Goal: Task Accomplishment & Management: Use online tool/utility

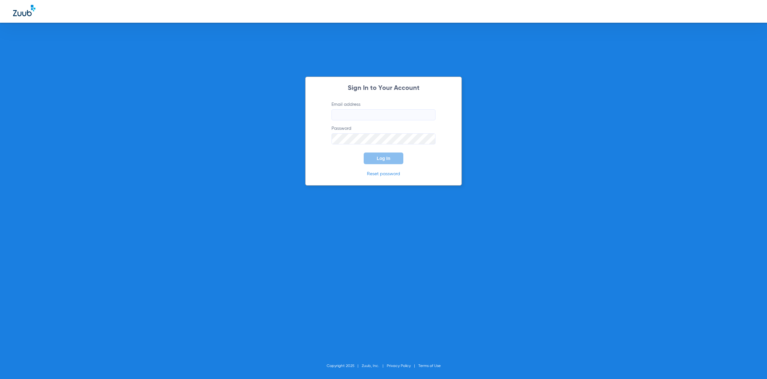
click at [411, 122] on form "Email address Password Log In" at bounding box center [383, 132] width 123 height 63
click at [409, 113] on input "Email address" at bounding box center [383, 114] width 104 height 11
type input "[PERSON_NAME][EMAIL_ADDRESS][PERSON_NAME][DOMAIN_NAME]"
click at [389, 160] on span "Log In" at bounding box center [384, 158] width 14 height 5
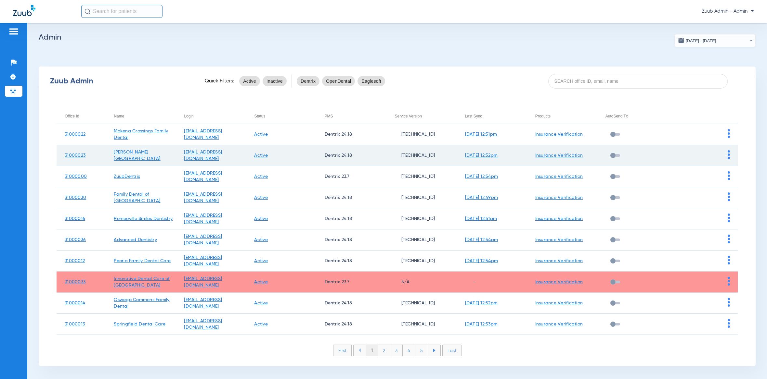
click at [727, 153] on img at bounding box center [728, 154] width 2 height 9
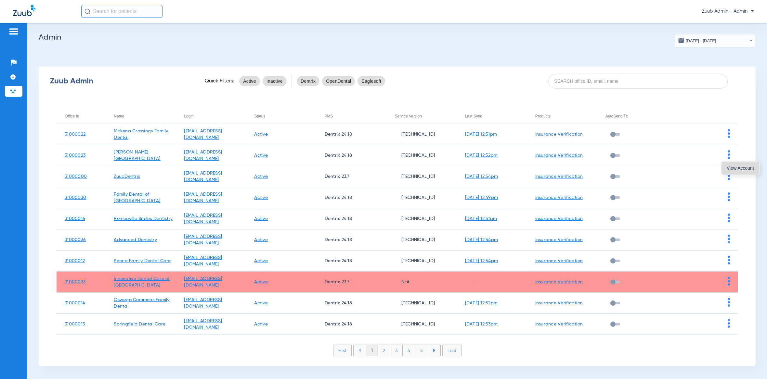
click at [733, 170] on span "View Account" at bounding box center [739, 168] width 27 height 5
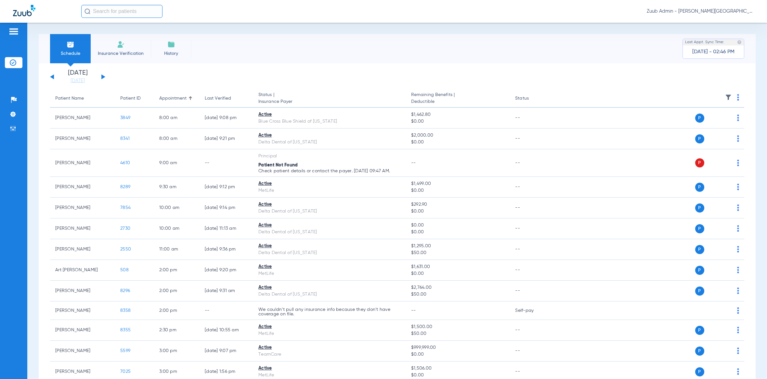
click at [725, 95] on img at bounding box center [728, 97] width 6 height 6
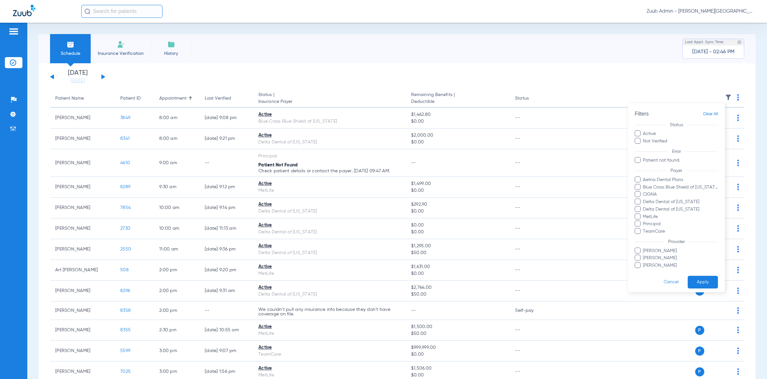
drag, startPoint x: 537, startPoint y: 81, endPoint x: 526, endPoint y: 79, distance: 11.5
click at [536, 80] on div at bounding box center [383, 189] width 767 height 379
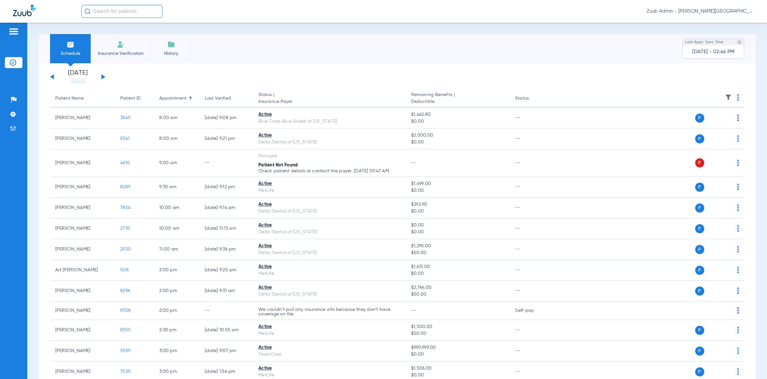
click at [52, 75] on div "[DATE] [DATE] [DATE] [DATE] [DATE] [DATE] [DATE] [DATE] [DATE] [DATE] [DATE] [D…" at bounding box center [77, 77] width 55 height 14
click at [52, 77] on button at bounding box center [52, 76] width 4 height 5
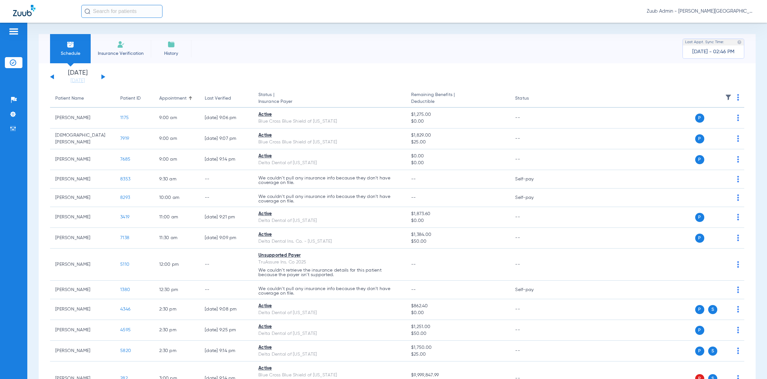
click at [725, 97] on img at bounding box center [728, 97] width 6 height 6
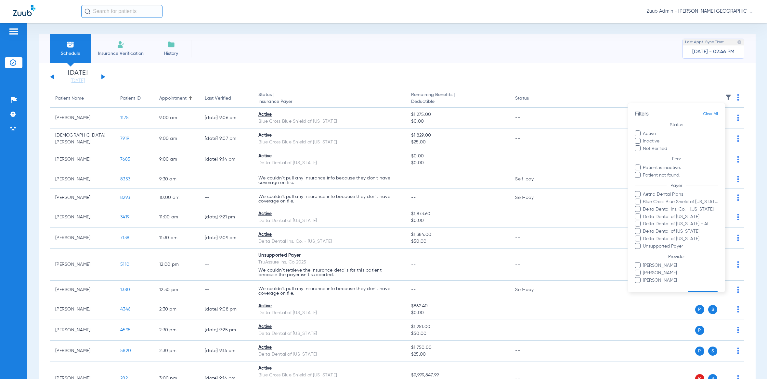
click at [48, 73] on div at bounding box center [383, 189] width 767 height 379
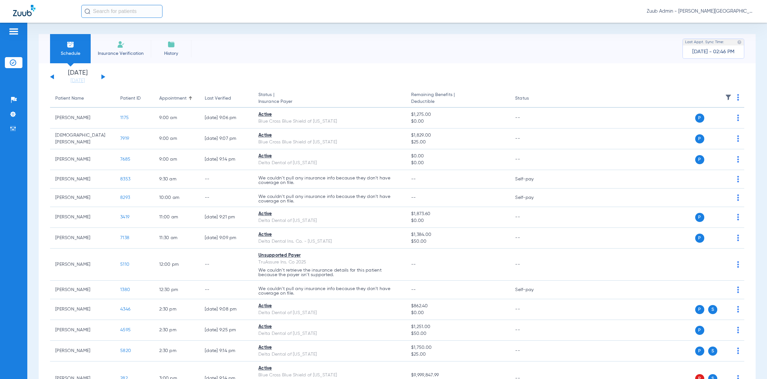
click at [52, 77] on button at bounding box center [52, 76] width 4 height 5
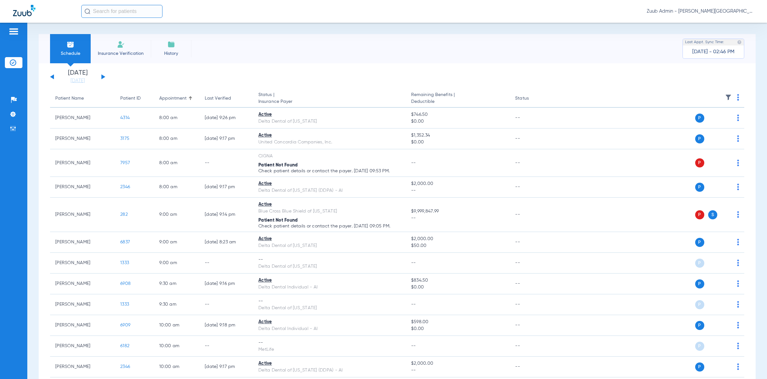
click at [725, 96] on img at bounding box center [728, 97] width 6 height 6
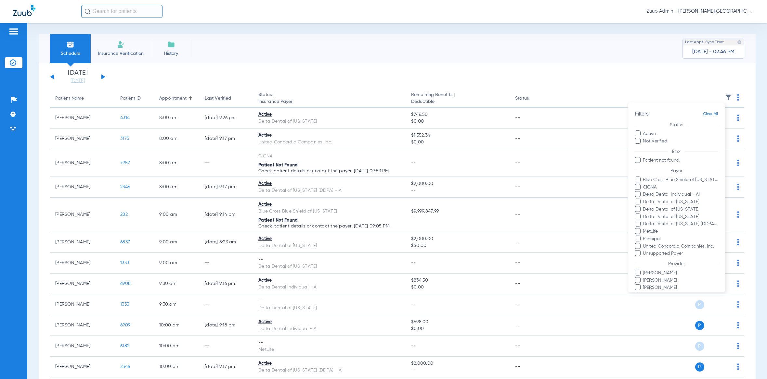
click at [238, 66] on div at bounding box center [383, 189] width 767 height 379
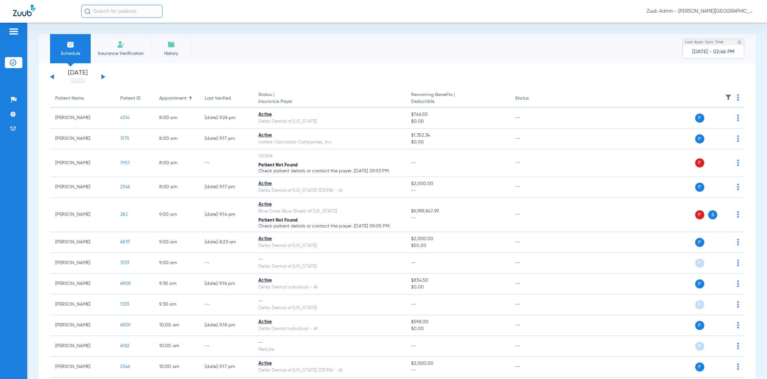
click at [52, 75] on div "[DATE] [DATE] [DATE] [DATE] [DATE] [DATE] [DATE] [DATE] [DATE] [DATE] [DATE] [D…" at bounding box center [77, 77] width 55 height 14
click at [53, 77] on button at bounding box center [52, 76] width 4 height 5
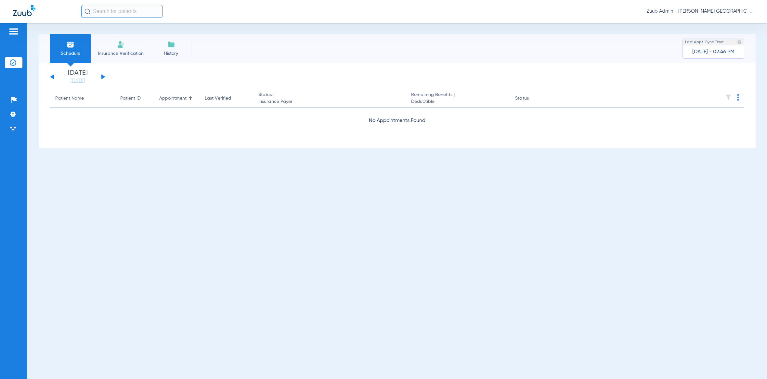
click at [49, 75] on div "[DATE] [DATE] [DATE] [DATE] [DATE] [DATE] [DATE] [DATE] [DATE] [DATE] [DATE] [D…" at bounding box center [397, 105] width 717 height 85
click at [53, 78] on button at bounding box center [52, 76] width 4 height 5
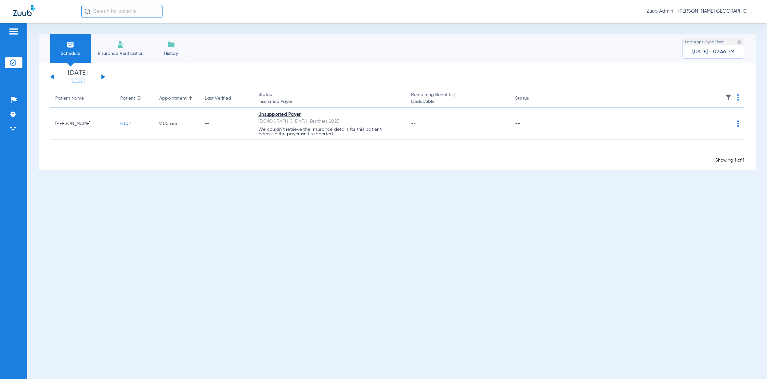
click at [53, 77] on button at bounding box center [52, 76] width 4 height 5
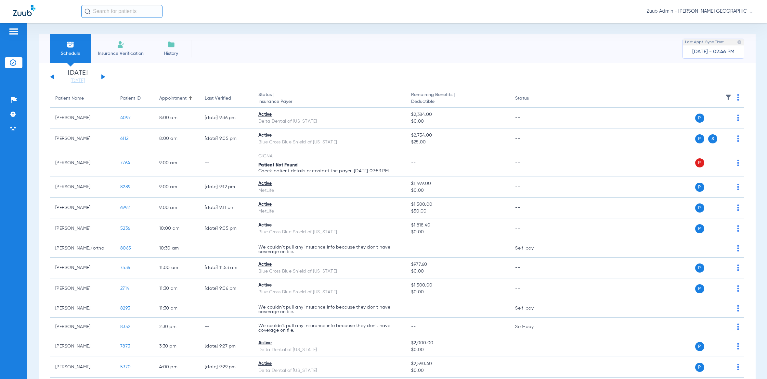
click at [725, 100] on img at bounding box center [728, 97] width 6 height 6
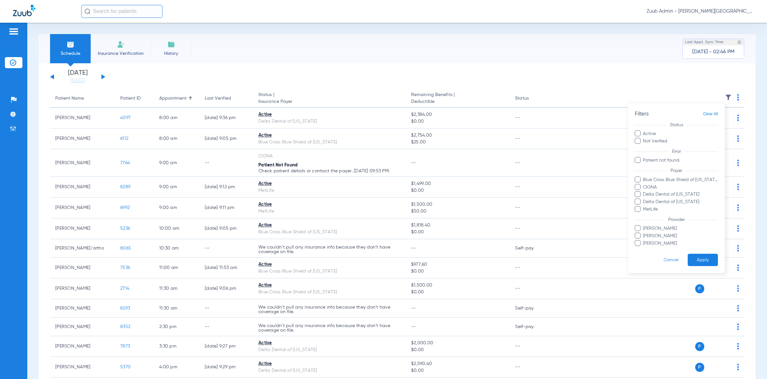
click at [564, 71] on div at bounding box center [383, 189] width 767 height 379
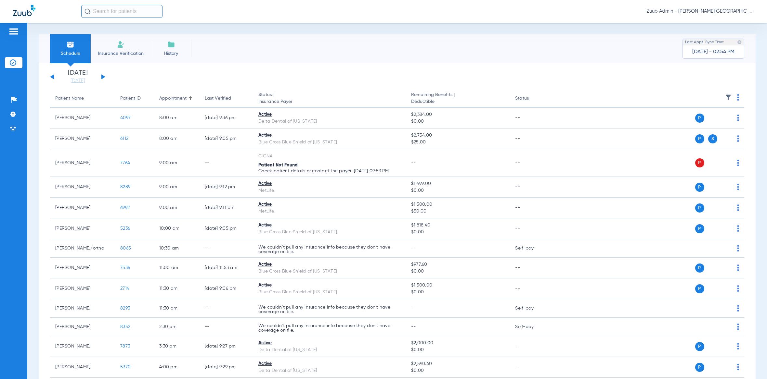
click at [725, 96] on img at bounding box center [728, 97] width 6 height 6
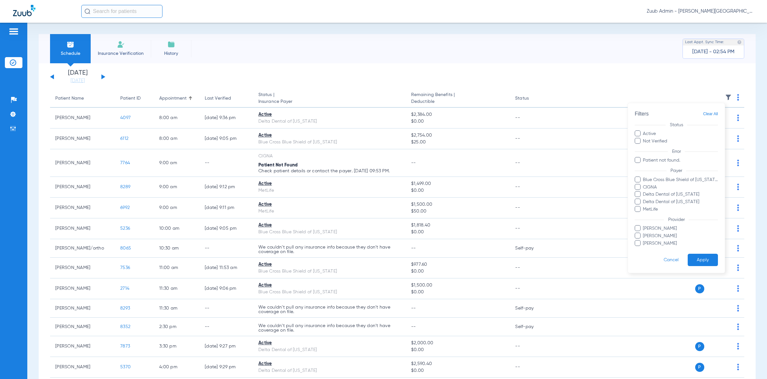
click at [556, 55] on div at bounding box center [383, 189] width 767 height 379
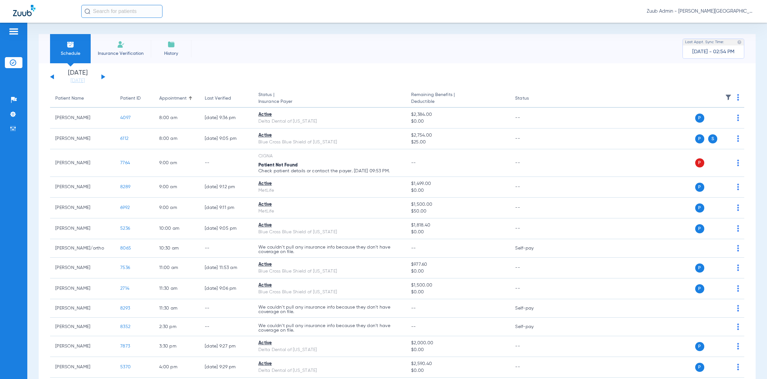
click at [52, 76] on button at bounding box center [52, 76] width 4 height 5
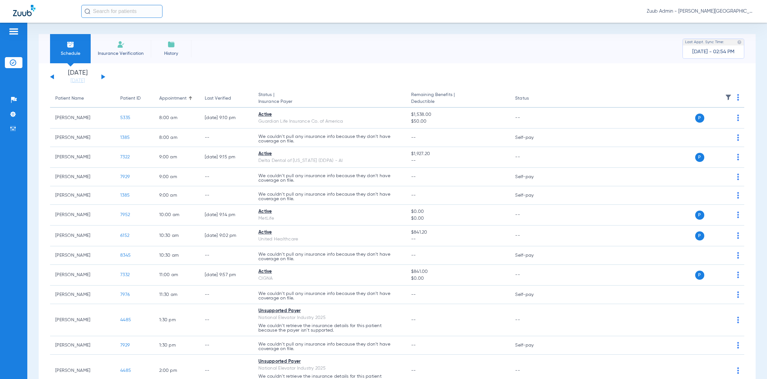
click at [725, 98] on img at bounding box center [728, 97] width 6 height 6
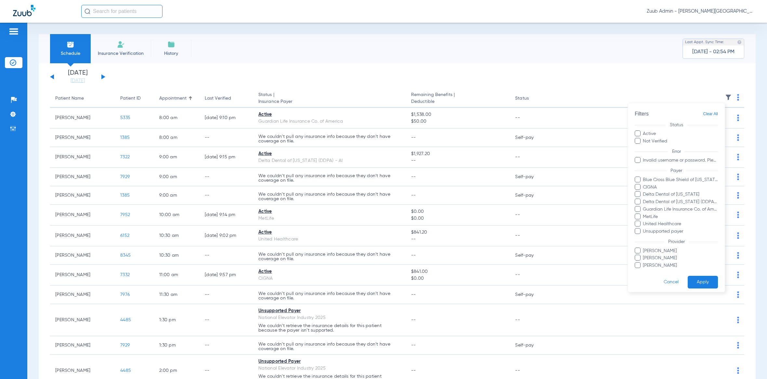
click at [43, 84] on div at bounding box center [383, 189] width 767 height 379
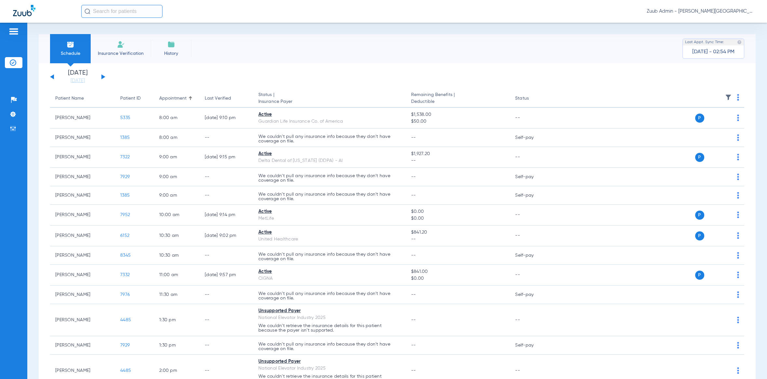
click at [53, 76] on button at bounding box center [52, 76] width 4 height 5
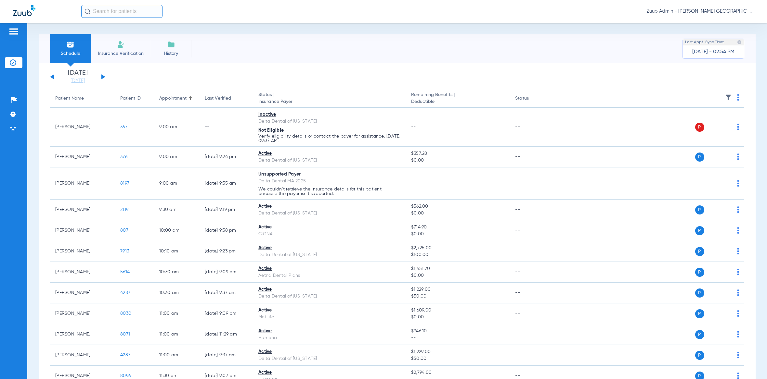
click at [725, 98] on img at bounding box center [728, 97] width 6 height 6
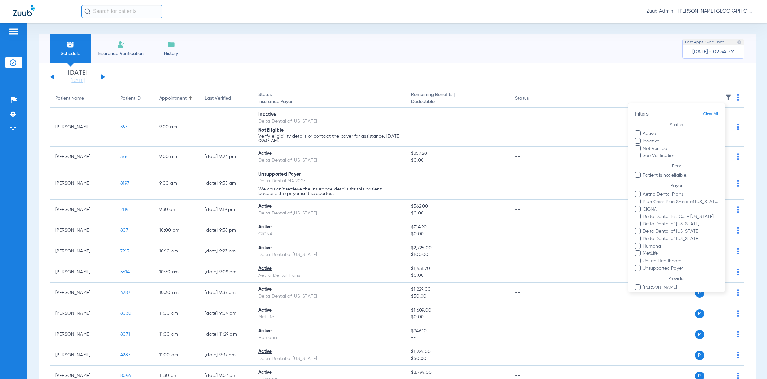
click at [289, 86] on div at bounding box center [383, 189] width 767 height 379
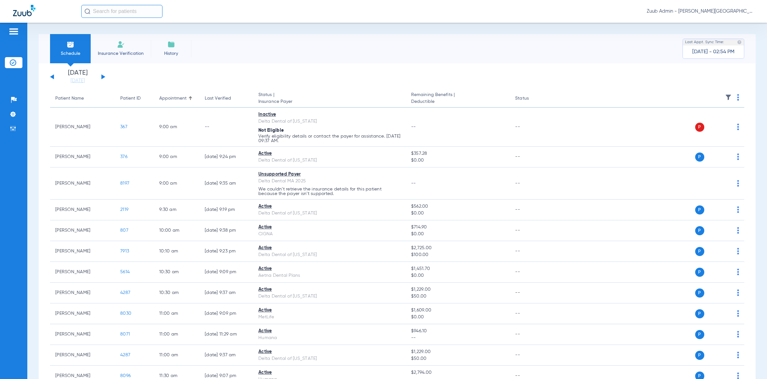
click at [53, 77] on button at bounding box center [52, 76] width 4 height 5
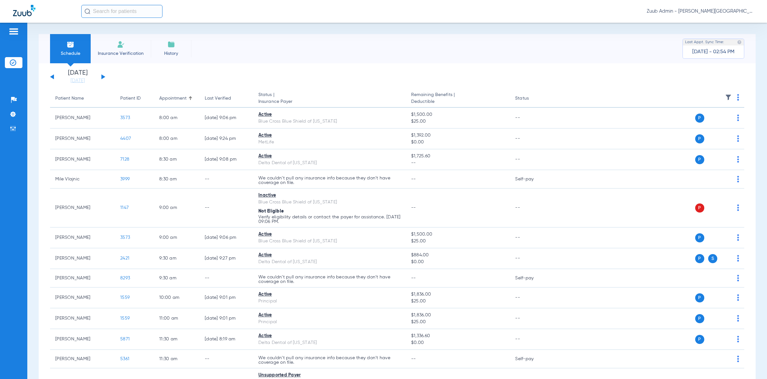
click at [725, 96] on img at bounding box center [728, 97] width 6 height 6
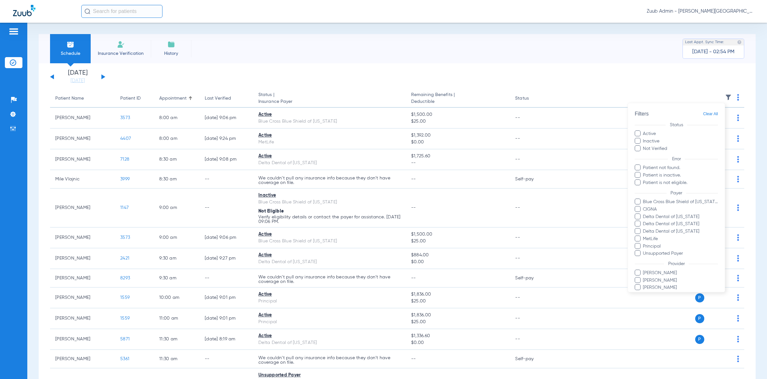
drag, startPoint x: 369, startPoint y: 56, endPoint x: 363, endPoint y: 55, distance: 6.6
click at [369, 56] on div at bounding box center [383, 189] width 767 height 379
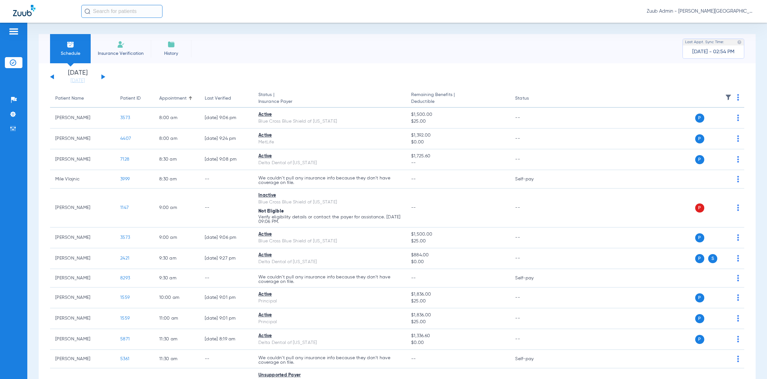
click at [54, 75] on div "[DATE] [DATE] [DATE] [DATE] [DATE] [DATE] [DATE] [DATE] [DATE] [DATE] [DATE] [D…" at bounding box center [77, 77] width 55 height 14
click at [51, 76] on button at bounding box center [52, 76] width 4 height 5
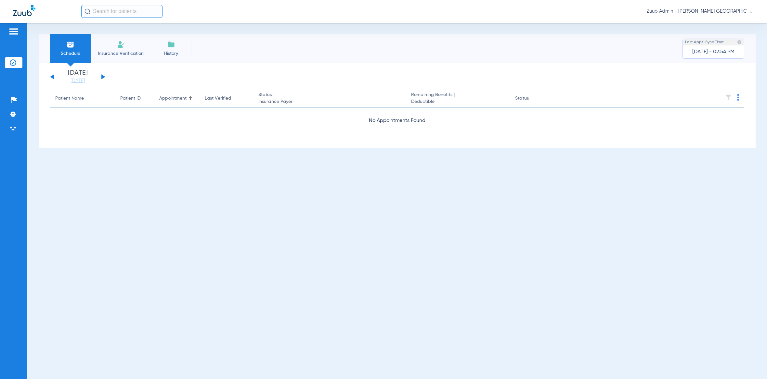
click at [52, 77] on button at bounding box center [52, 76] width 4 height 5
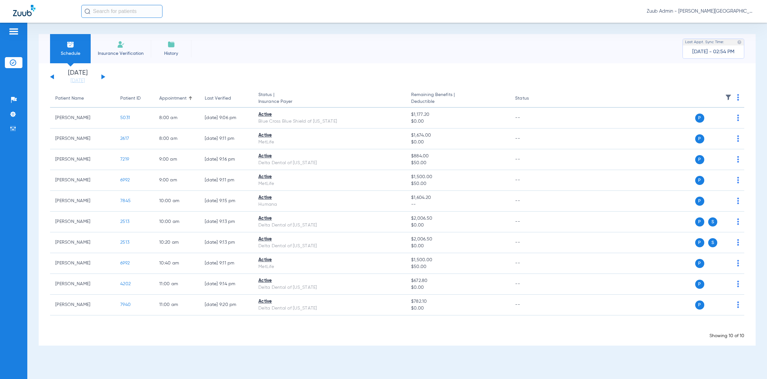
click at [52, 77] on button at bounding box center [52, 76] width 4 height 5
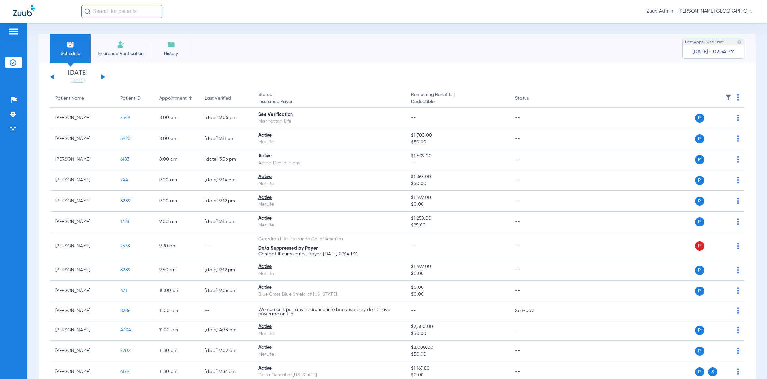
click at [725, 95] on img at bounding box center [728, 97] width 6 height 6
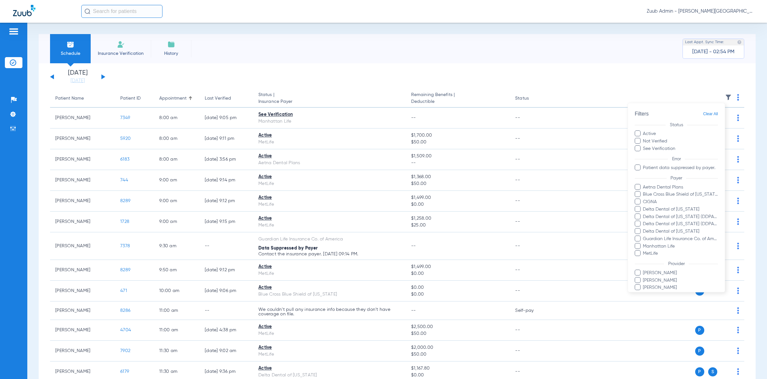
click at [316, 51] on div at bounding box center [383, 189] width 767 height 379
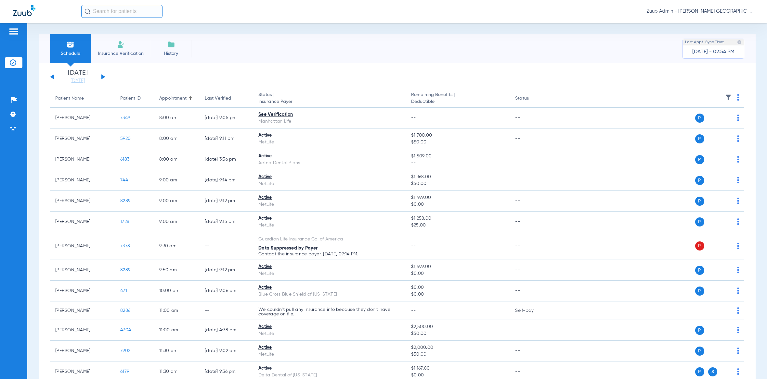
click at [52, 76] on button at bounding box center [52, 76] width 4 height 5
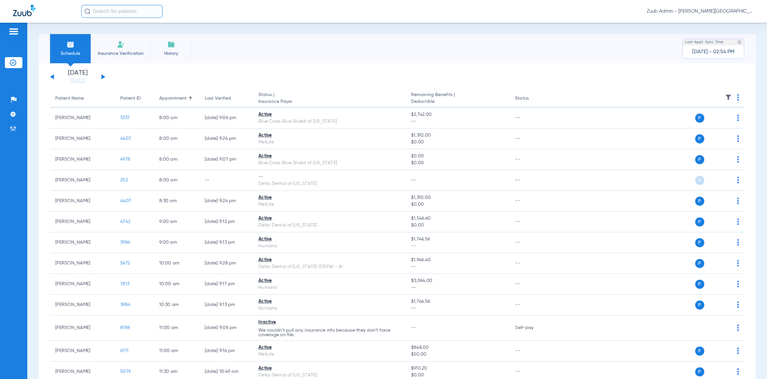
click at [725, 94] on img at bounding box center [728, 97] width 6 height 6
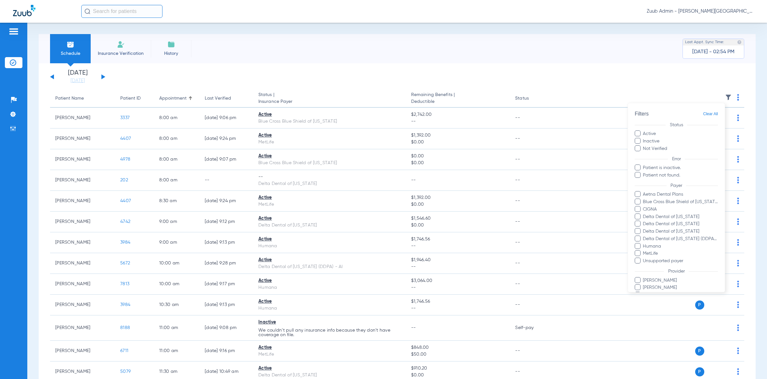
click at [458, 68] on div at bounding box center [383, 189] width 767 height 379
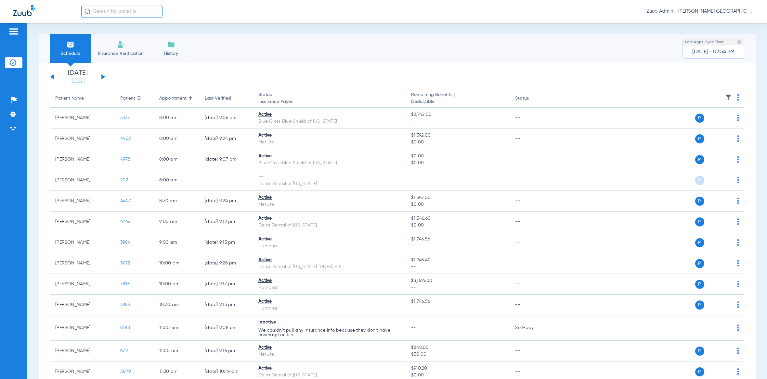
click at [51, 75] on div "[DATE] [DATE] [DATE] [DATE] [DATE] [DATE] [DATE] [DATE] [DATE] [DATE] [DATE] [D…" at bounding box center [77, 77] width 55 height 14
click at [52, 78] on div "[DATE] [DATE] [DATE] [DATE] [DATE] [DATE] [DATE] [DATE] [DATE] [DATE] [DATE] [D…" at bounding box center [77, 77] width 55 height 14
click at [52, 76] on button at bounding box center [52, 76] width 4 height 5
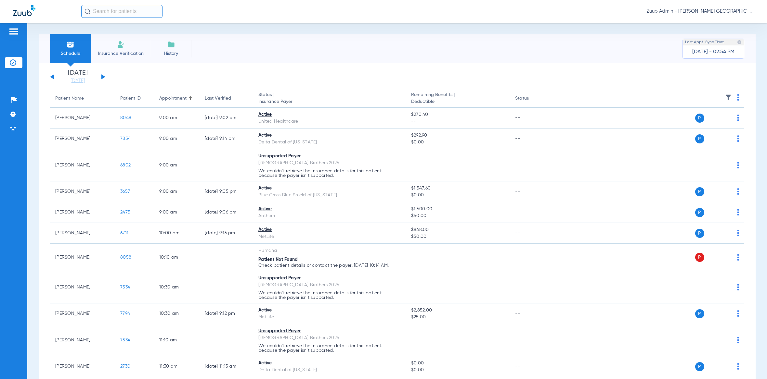
click at [725, 98] on img at bounding box center [728, 97] width 6 height 6
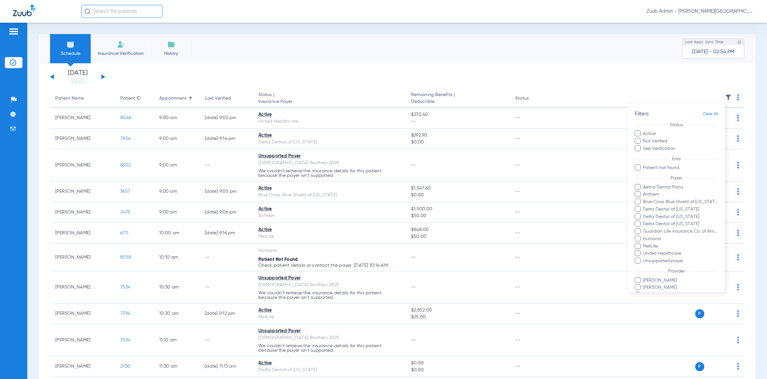
drag, startPoint x: 288, startPoint y: 57, endPoint x: 267, endPoint y: 62, distance: 22.1
click at [288, 57] on div at bounding box center [383, 189] width 767 height 379
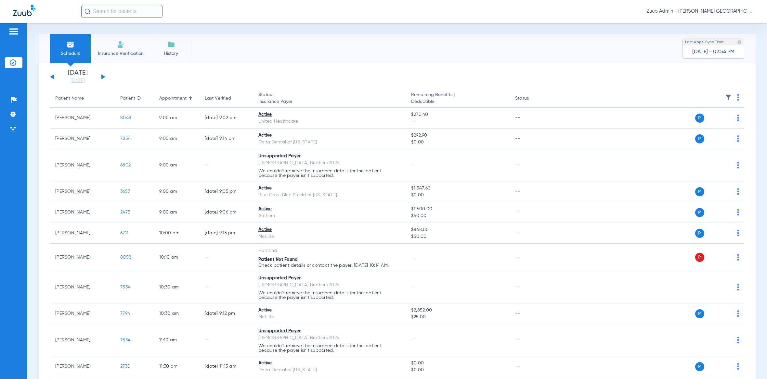
click at [52, 75] on div "[DATE] [DATE] [DATE] [DATE] [DATE] [DATE] [DATE] [DATE] [DATE] [DATE] [DATE] [D…" at bounding box center [77, 77] width 55 height 14
click at [52, 76] on button at bounding box center [52, 76] width 4 height 5
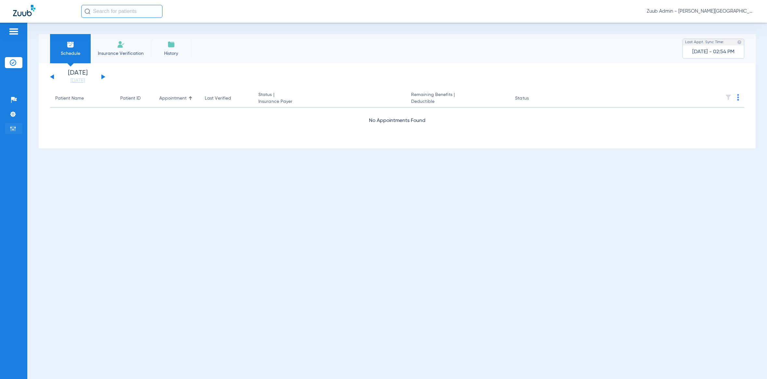
click at [13, 129] on img at bounding box center [13, 128] width 6 height 6
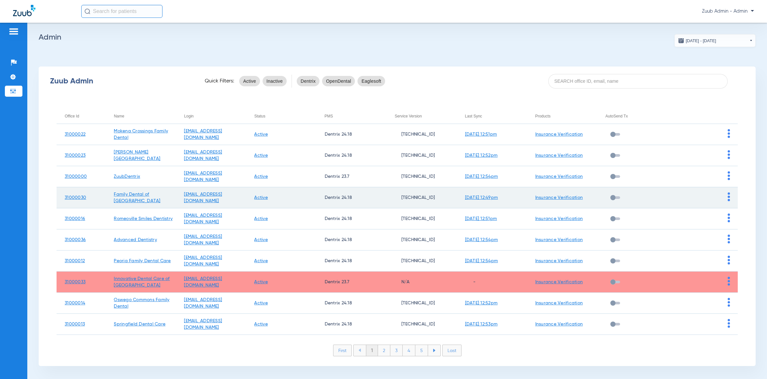
click at [727, 195] on img at bounding box center [728, 197] width 2 height 9
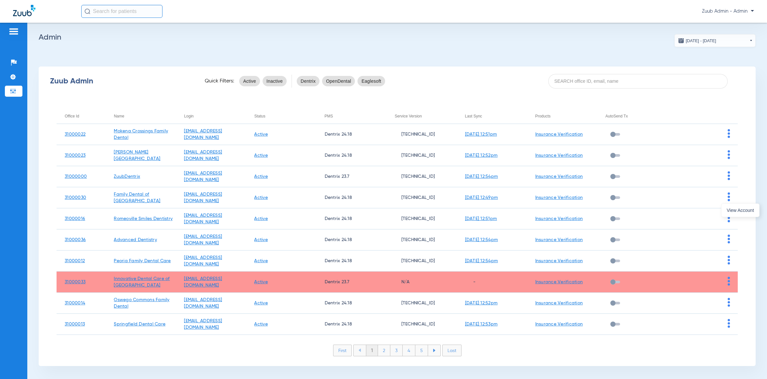
click at [720, 236] on div at bounding box center [383, 189] width 767 height 379
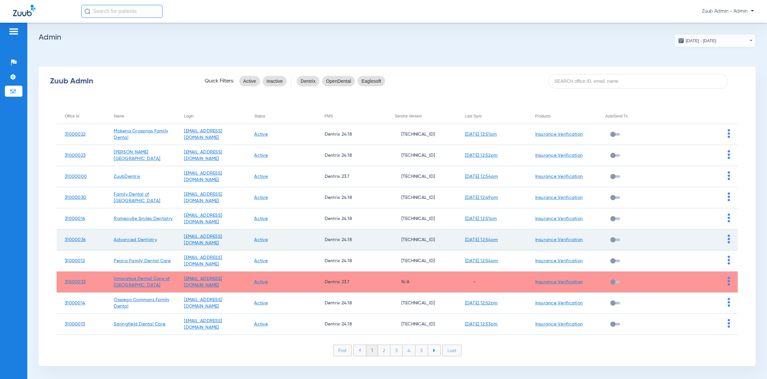
click at [727, 238] on img at bounding box center [728, 239] width 2 height 9
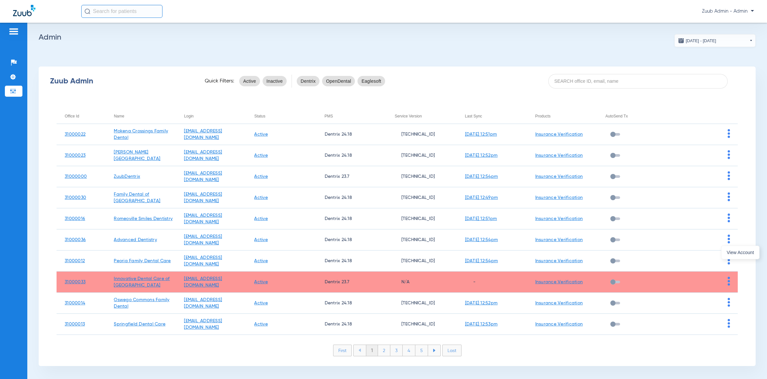
click at [723, 234] on div at bounding box center [383, 189] width 767 height 379
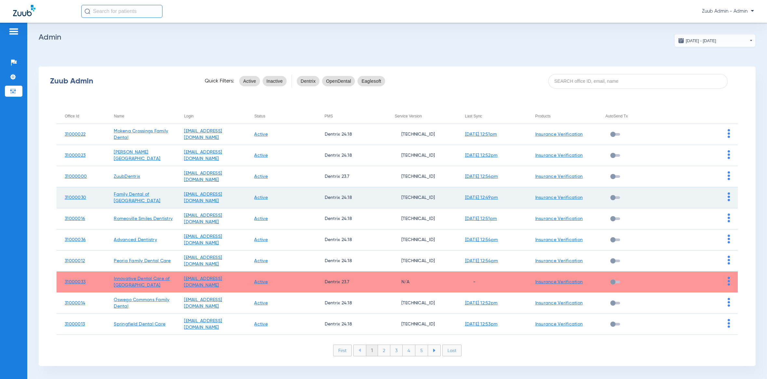
click at [727, 194] on img at bounding box center [728, 197] width 2 height 9
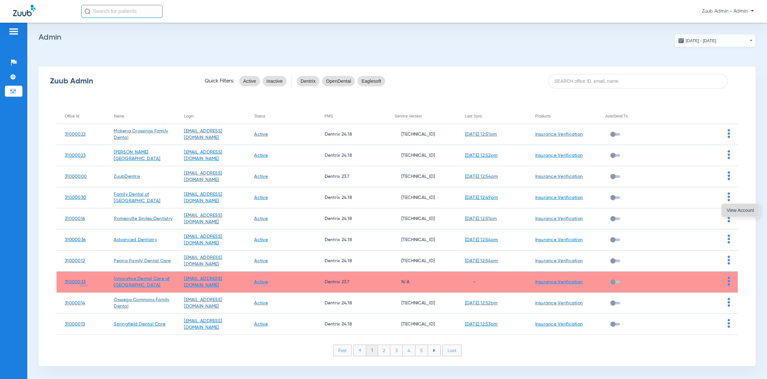
click at [730, 212] on span "View Account" at bounding box center [739, 210] width 27 height 5
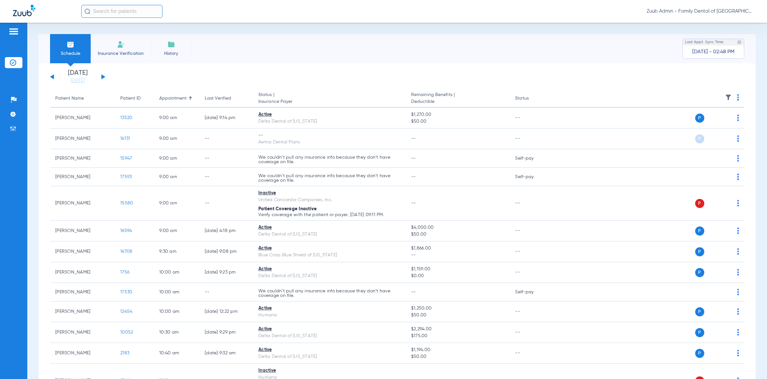
click at [725, 97] on img at bounding box center [728, 97] width 6 height 6
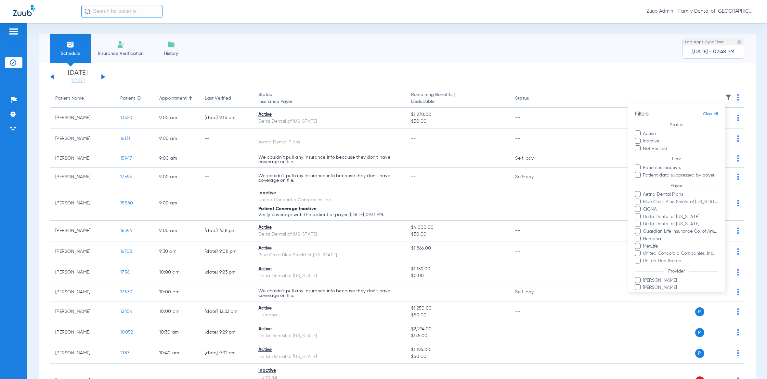
click at [422, 82] on div at bounding box center [383, 189] width 767 height 379
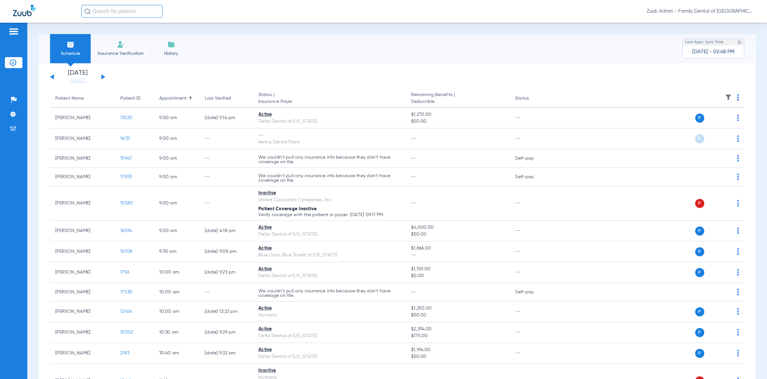
click at [53, 77] on button at bounding box center [52, 76] width 4 height 5
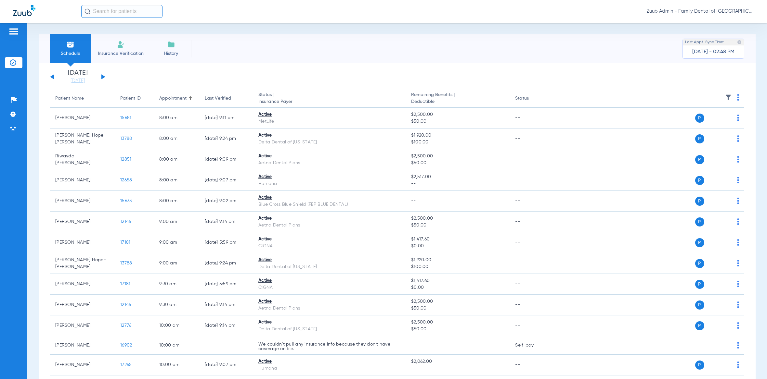
click at [725, 94] on img at bounding box center [728, 97] width 6 height 6
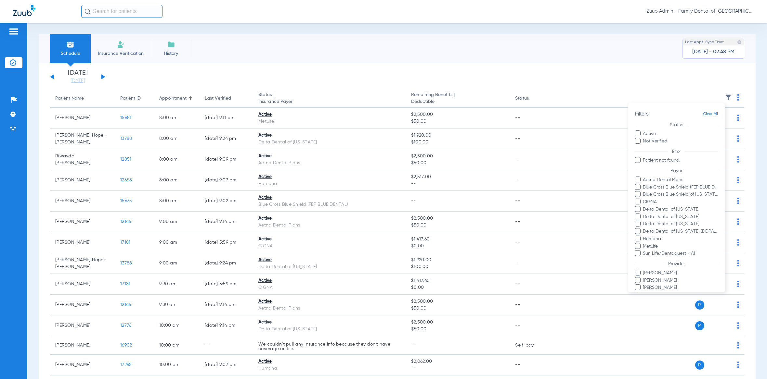
click at [294, 65] on div at bounding box center [383, 189] width 767 height 379
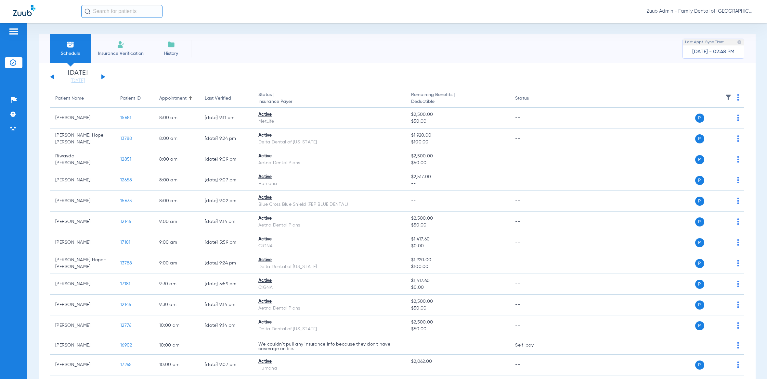
click at [54, 77] on div "[DATE] [DATE] [DATE] [DATE] [DATE] [DATE] [DATE] [DATE] [DATE] [DATE] [DATE] [D…" at bounding box center [77, 77] width 55 height 14
click at [52, 77] on button at bounding box center [52, 76] width 4 height 5
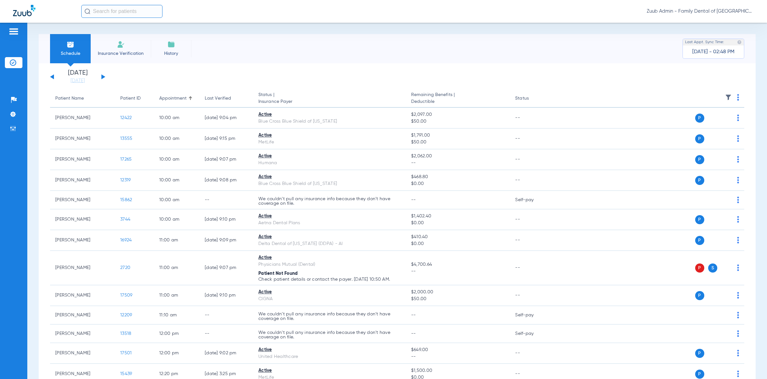
click at [725, 98] on img at bounding box center [728, 97] width 6 height 6
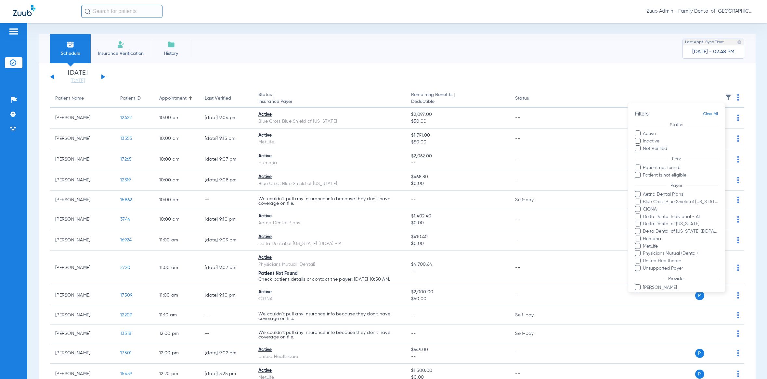
drag, startPoint x: 350, startPoint y: 77, endPoint x: 240, endPoint y: 74, distance: 109.2
click at [349, 76] on div at bounding box center [383, 189] width 767 height 379
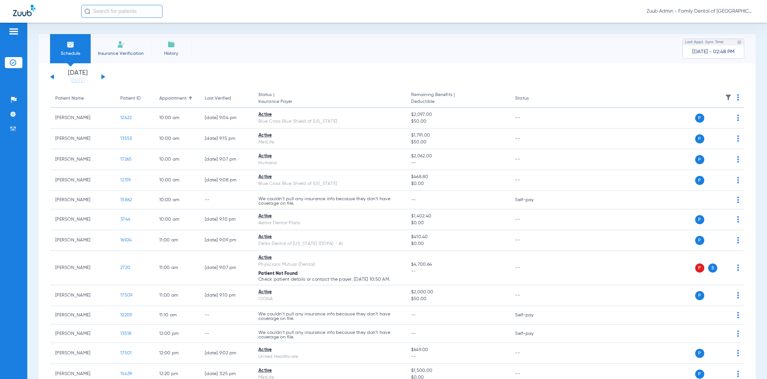
click at [51, 77] on button at bounding box center [52, 76] width 4 height 5
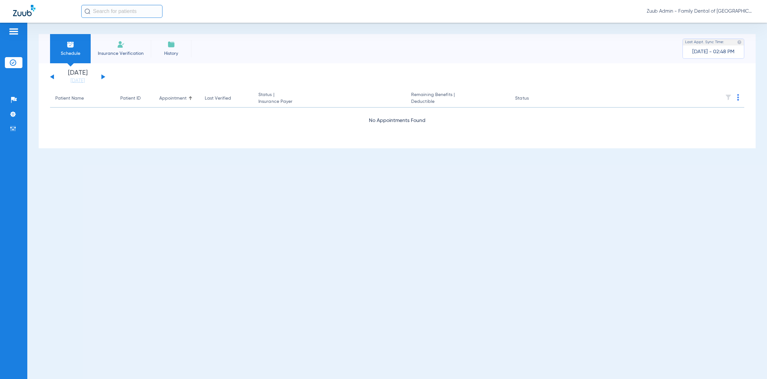
click at [52, 76] on button at bounding box center [52, 76] width 4 height 5
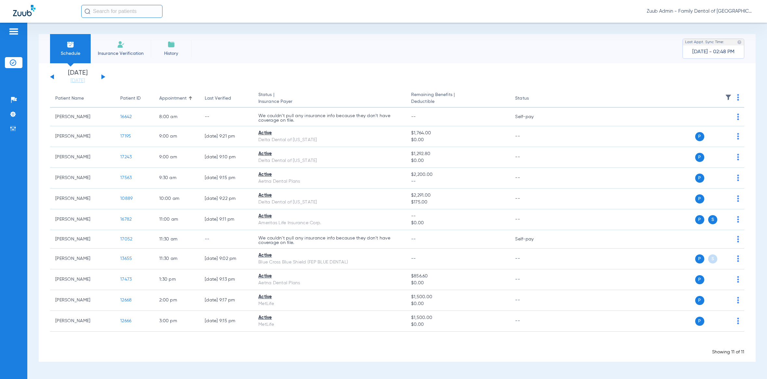
click at [51, 77] on button at bounding box center [52, 76] width 4 height 5
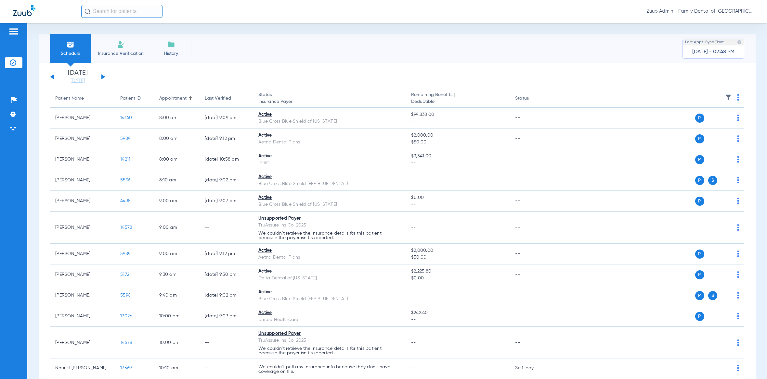
click at [717, 97] on th at bounding box center [649, 99] width 190 height 18
click at [724, 93] on th at bounding box center [649, 99] width 190 height 18
click at [725, 95] on img at bounding box center [728, 97] width 6 height 6
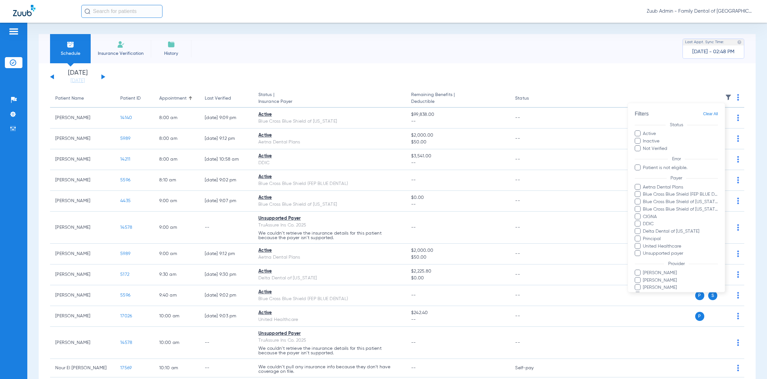
drag, startPoint x: 310, startPoint y: 34, endPoint x: 314, endPoint y: 47, distance: 13.6
click at [311, 34] on div at bounding box center [383, 189] width 767 height 379
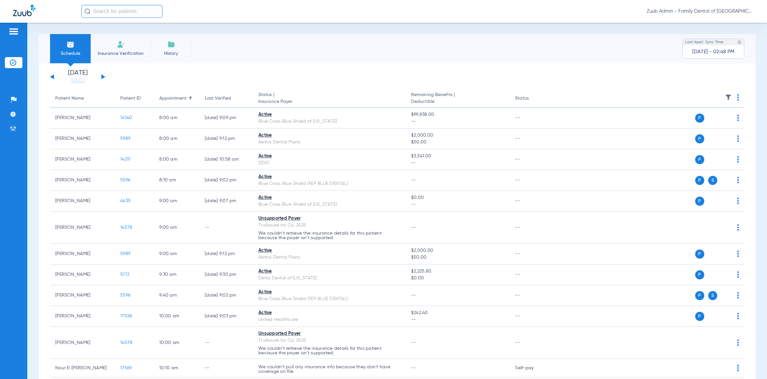
click at [173, 47] on img at bounding box center [171, 45] width 8 height 8
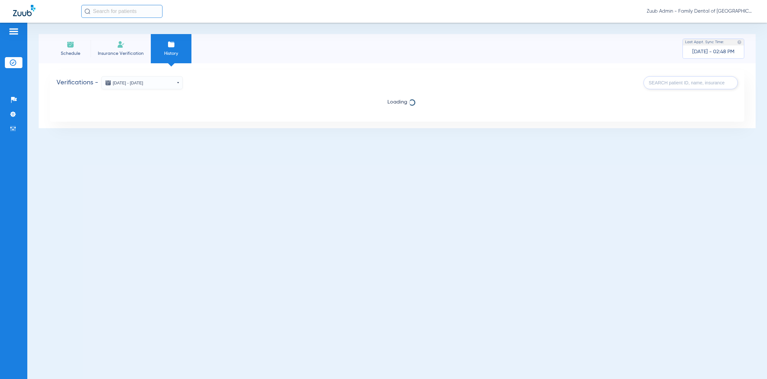
click at [141, 83] on button "[DATE] - [DATE]" at bounding box center [141, 82] width 81 height 13
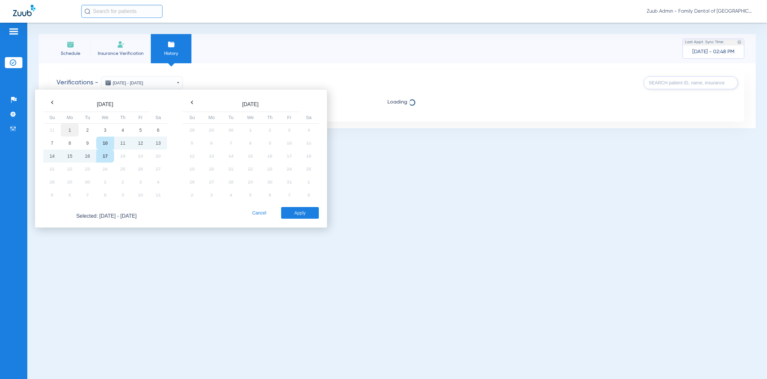
click at [74, 130] on td "1" at bounding box center [70, 129] width 18 height 13
click at [109, 155] on td "17" at bounding box center [105, 156] width 18 height 13
click at [294, 210] on button "Apply" at bounding box center [299, 213] width 37 height 12
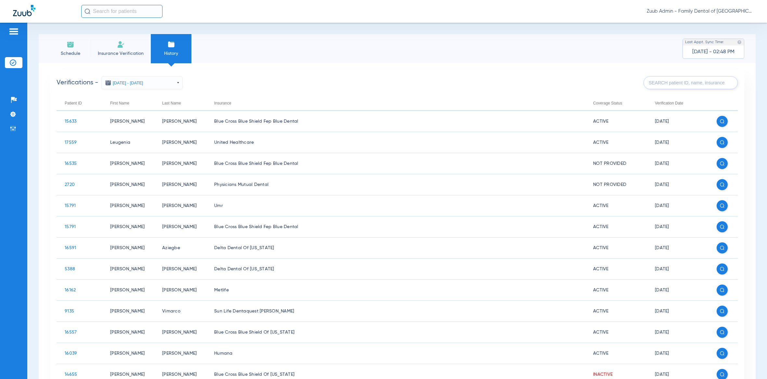
click at [660, 85] on input "text" at bounding box center [690, 82] width 94 height 13
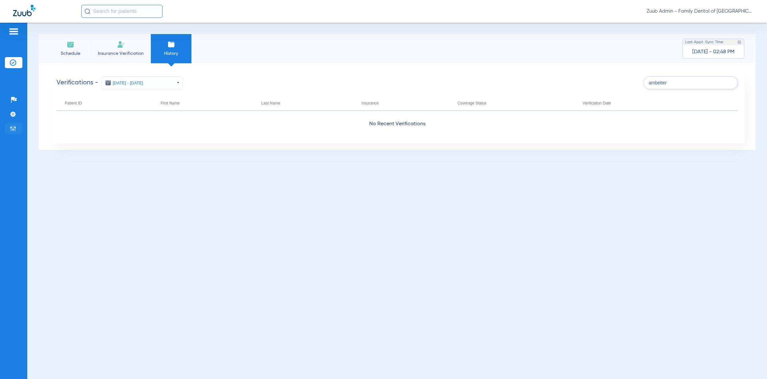
type input "ambetter"
click at [21, 129] on li "Admin" at bounding box center [14, 128] width 18 height 11
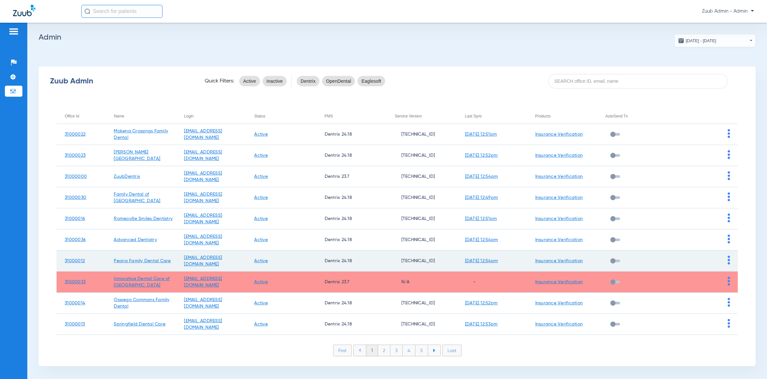
click at [727, 257] on img at bounding box center [728, 260] width 2 height 9
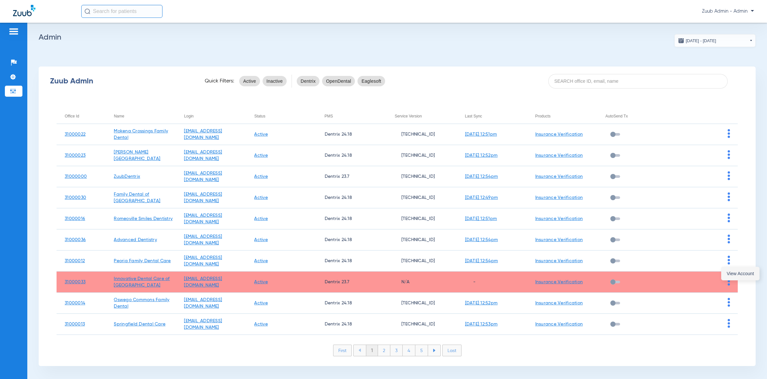
click at [727, 272] on span "View Account" at bounding box center [739, 274] width 27 height 5
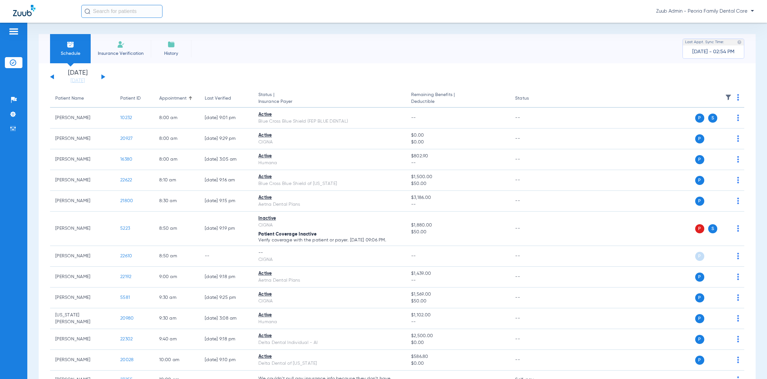
click at [165, 58] on li "History" at bounding box center [171, 48] width 41 height 29
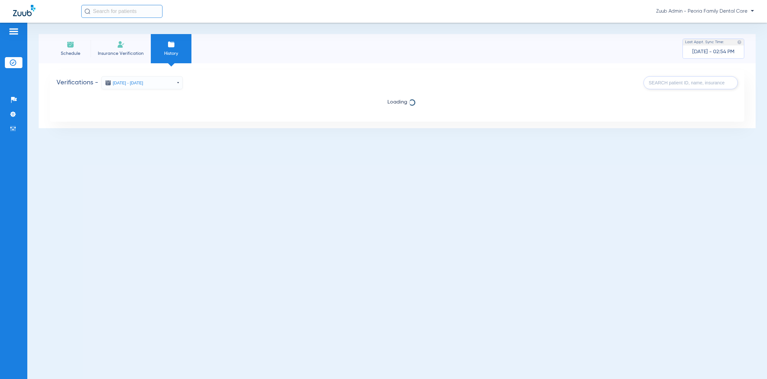
click at [142, 82] on button "[DATE] - [DATE]" at bounding box center [141, 82] width 81 height 13
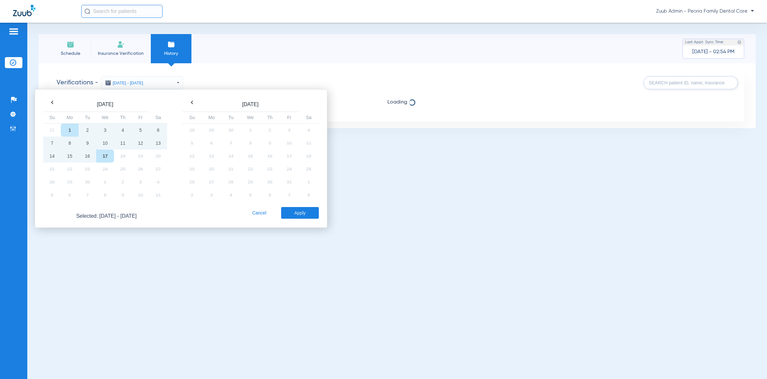
click at [407, 41] on div "Schedule Insurance Verification History Last Appt. Sync Time: [DATE] - 02:54 PM" at bounding box center [397, 48] width 717 height 29
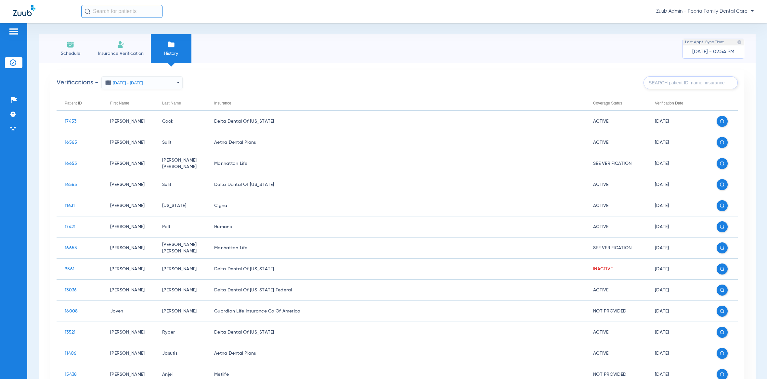
click at [696, 83] on input "text" at bounding box center [690, 82] width 94 height 13
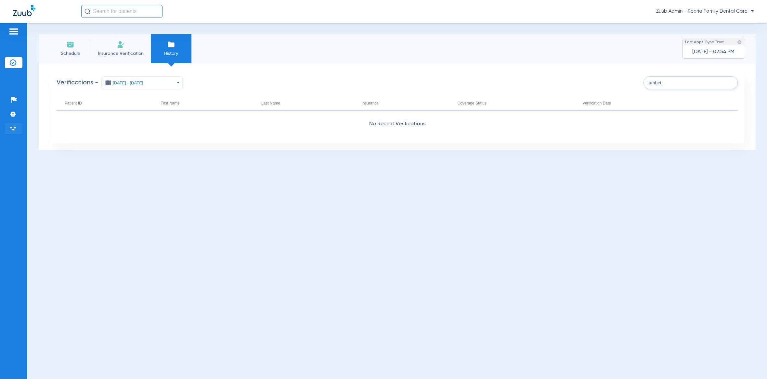
type input "ambet"
click at [17, 129] on li "Admin" at bounding box center [14, 128] width 18 height 11
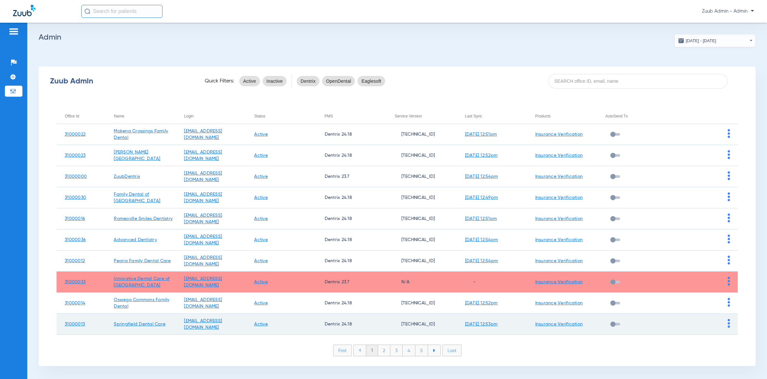
click at [723, 320] on td at bounding box center [702, 324] width 70 height 21
click at [727, 321] on img at bounding box center [728, 323] width 2 height 9
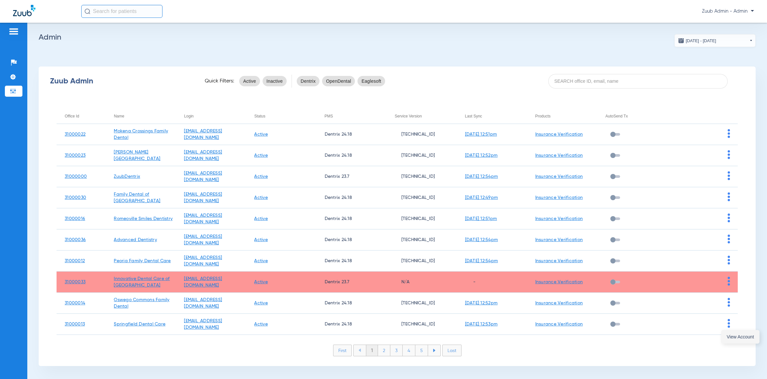
click at [733, 337] on span "View Account" at bounding box center [739, 337] width 27 height 5
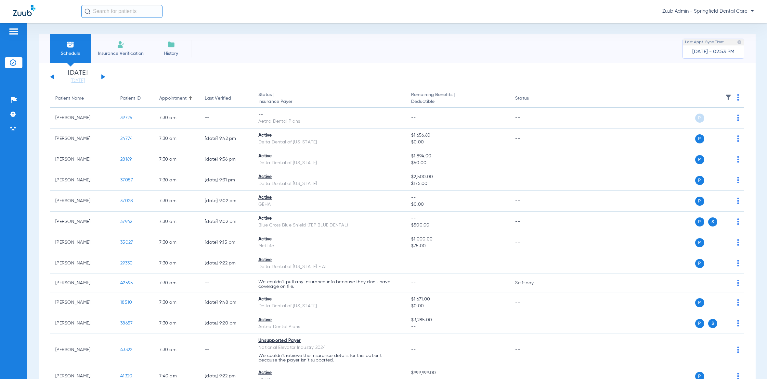
click at [725, 98] on img at bounding box center [728, 97] width 6 height 6
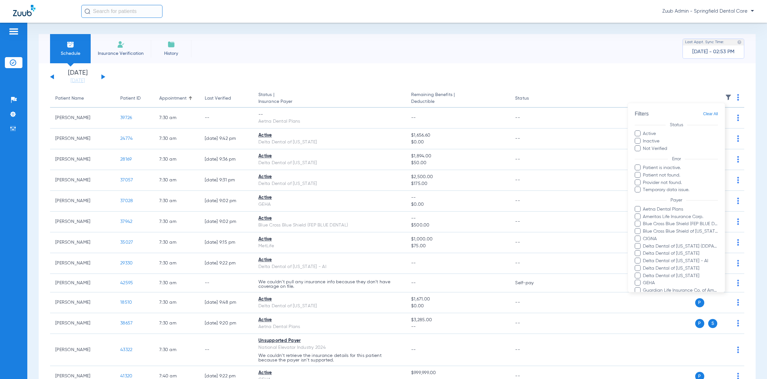
click at [515, 74] on div at bounding box center [383, 189] width 767 height 379
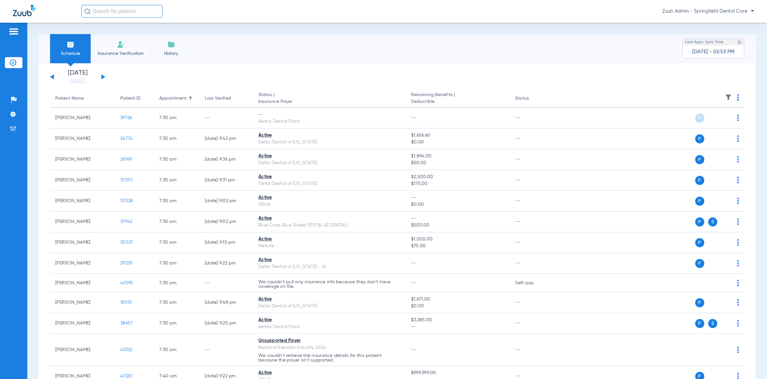
click at [102, 77] on button at bounding box center [103, 76] width 4 height 5
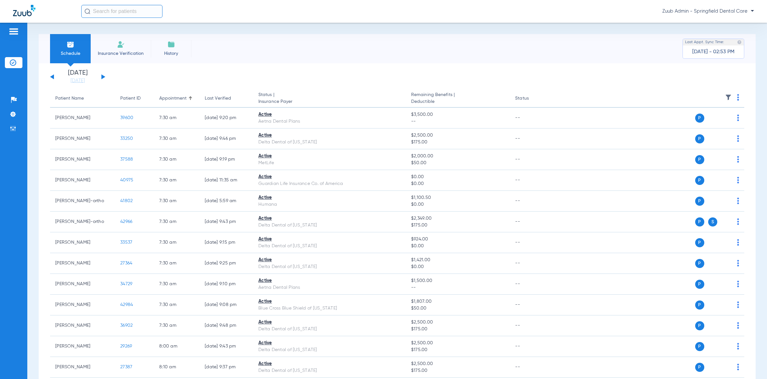
click at [725, 95] on img at bounding box center [728, 97] width 6 height 6
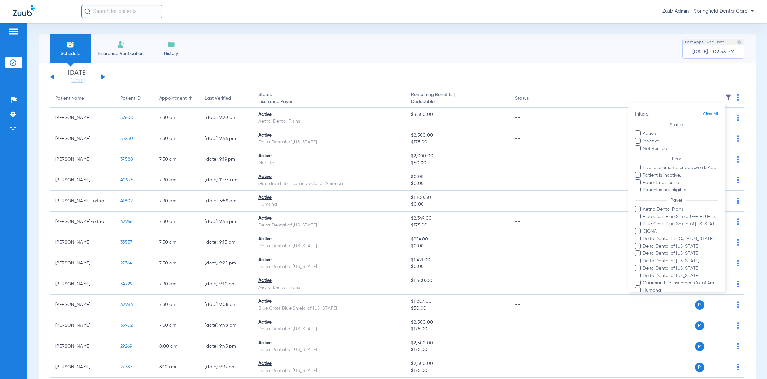
click at [468, 74] on div at bounding box center [383, 189] width 767 height 379
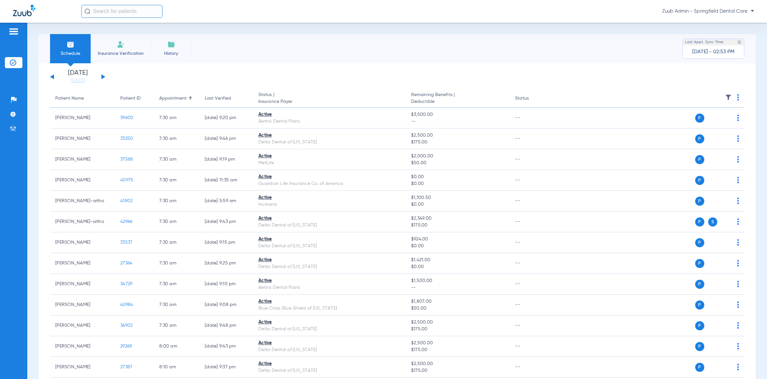
click at [103, 77] on button at bounding box center [103, 76] width 4 height 5
click at [725, 98] on img at bounding box center [728, 97] width 6 height 6
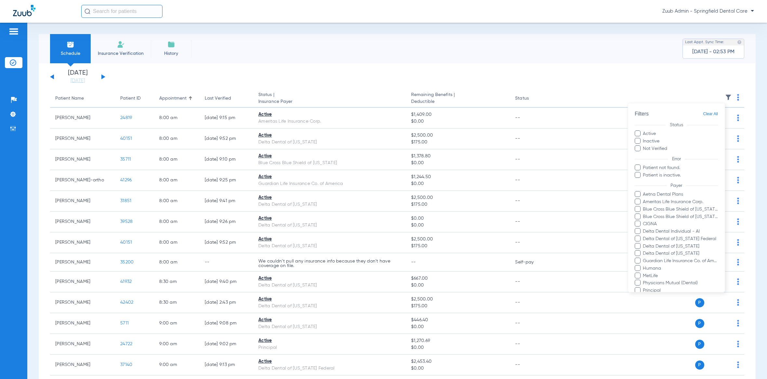
drag, startPoint x: 289, startPoint y: 62, endPoint x: 264, endPoint y: 59, distance: 24.9
click at [288, 62] on div at bounding box center [383, 189] width 767 height 379
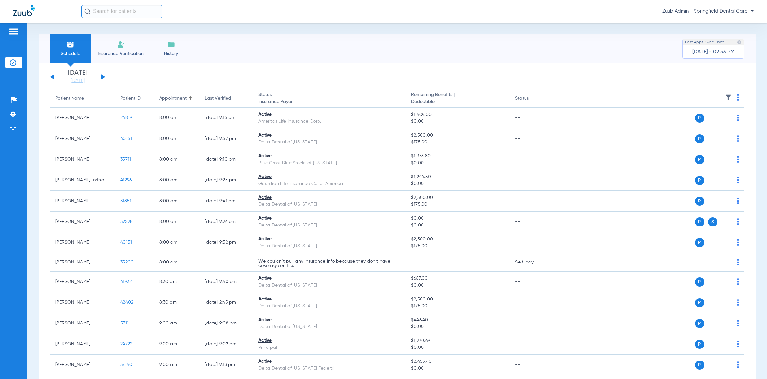
click at [157, 54] on span "History" at bounding box center [171, 53] width 31 height 6
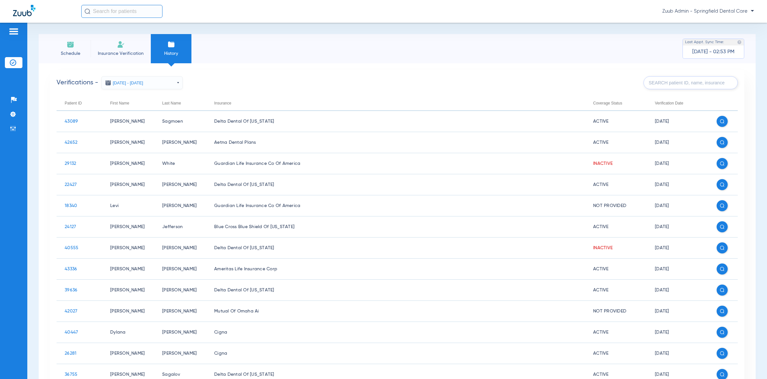
click at [653, 83] on input "text" at bounding box center [690, 82] width 94 height 13
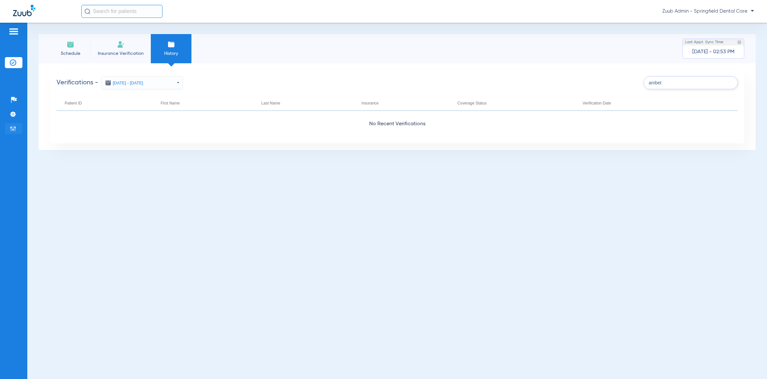
type input "ambet"
click at [10, 128] on img at bounding box center [13, 128] width 6 height 6
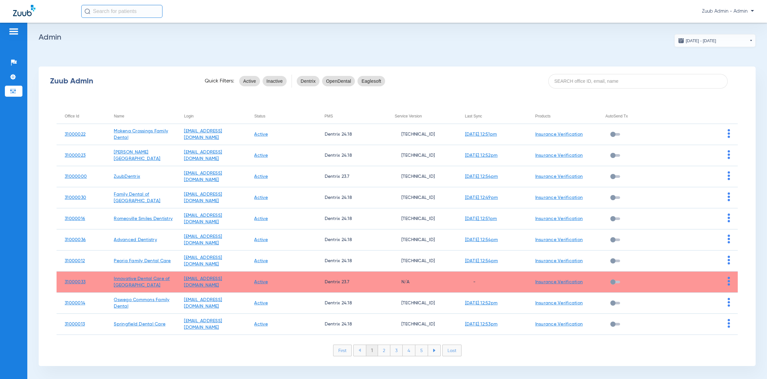
click at [380, 353] on li "2" at bounding box center [384, 350] width 12 height 11
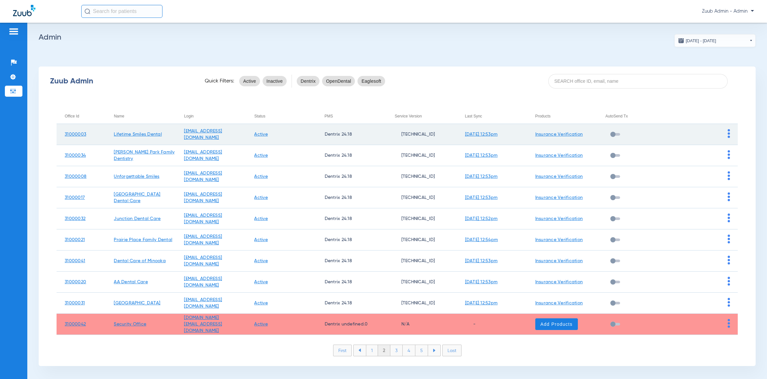
click at [727, 131] on img at bounding box center [728, 133] width 2 height 9
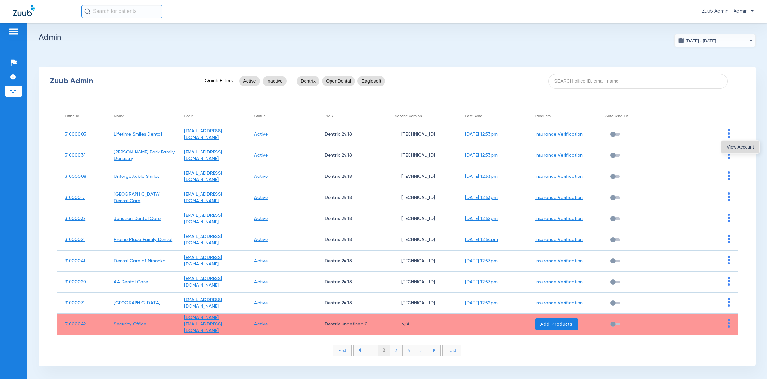
click at [733, 149] on span "View Account" at bounding box center [739, 147] width 27 height 5
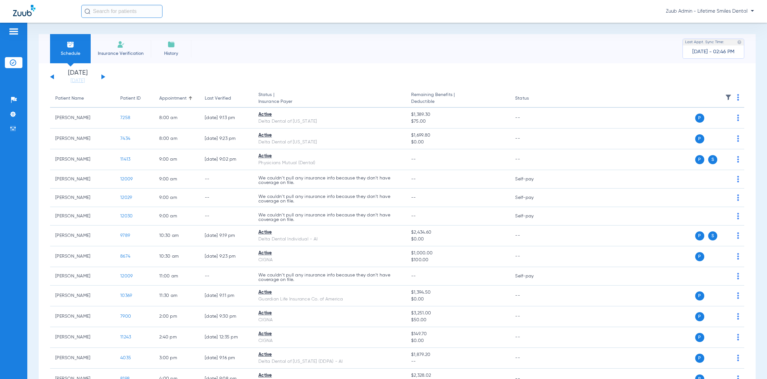
click at [168, 42] on img at bounding box center [171, 45] width 8 height 8
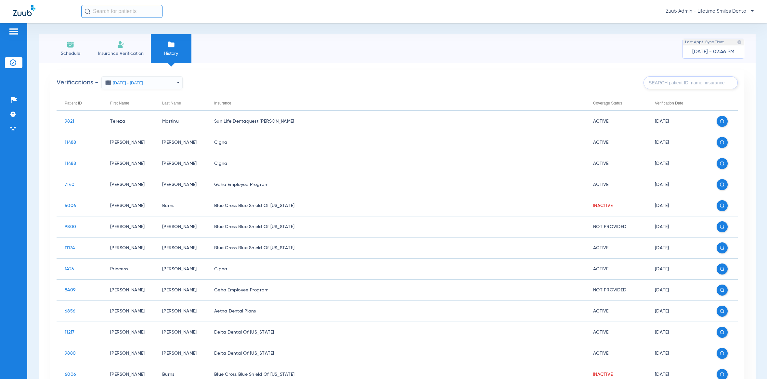
click at [665, 81] on input "text" at bounding box center [690, 82] width 94 height 13
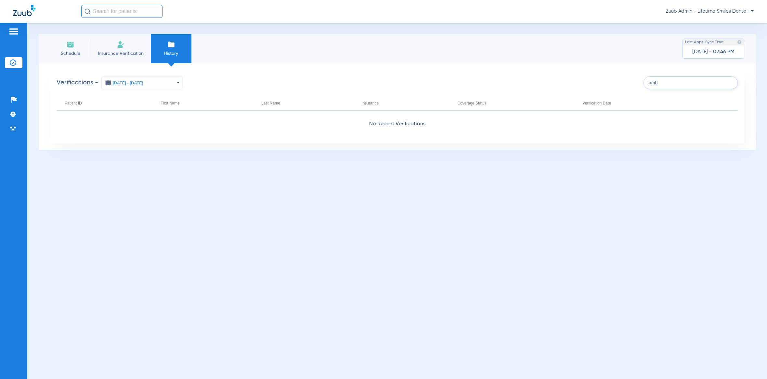
type input "amb"
click at [11, 128] on img at bounding box center [13, 128] width 6 height 6
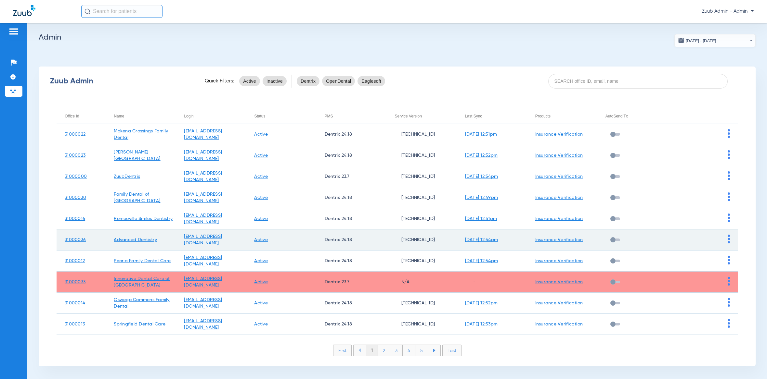
click at [727, 236] on img at bounding box center [728, 239] width 2 height 9
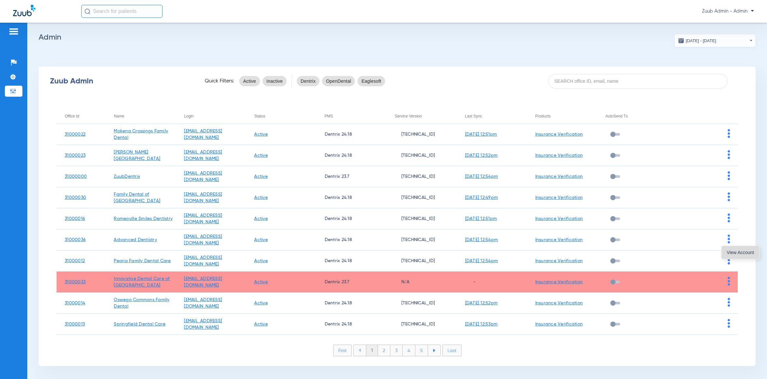
click at [726, 253] on button "View Account" at bounding box center [740, 252] width 38 height 13
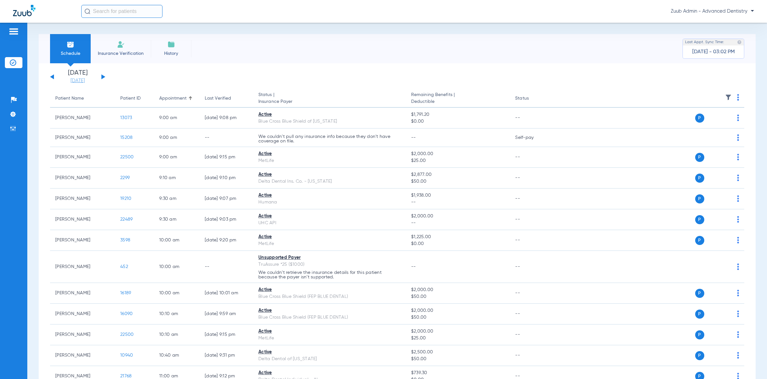
click at [83, 83] on link "[DATE]" at bounding box center [77, 81] width 39 height 6
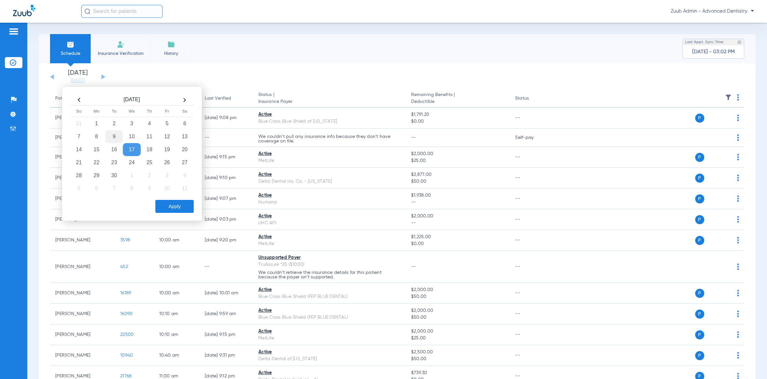
click at [108, 134] on td "9" at bounding box center [114, 136] width 18 height 13
click at [165, 209] on button "Apply" at bounding box center [174, 206] width 38 height 13
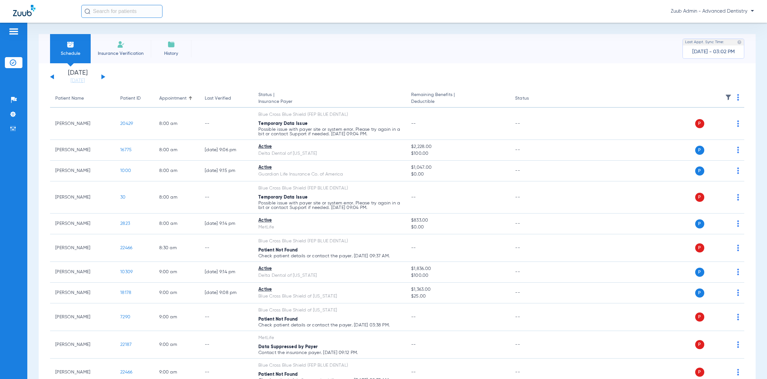
click at [725, 94] on img at bounding box center [728, 97] width 6 height 6
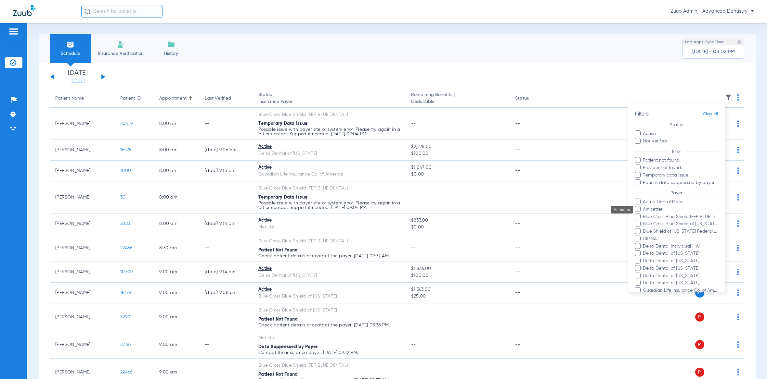
click at [660, 210] on span "Ambetter" at bounding box center [679, 209] width 75 height 7
click at [644, 214] on input "Ambetter" at bounding box center [644, 214] width 0 height 0
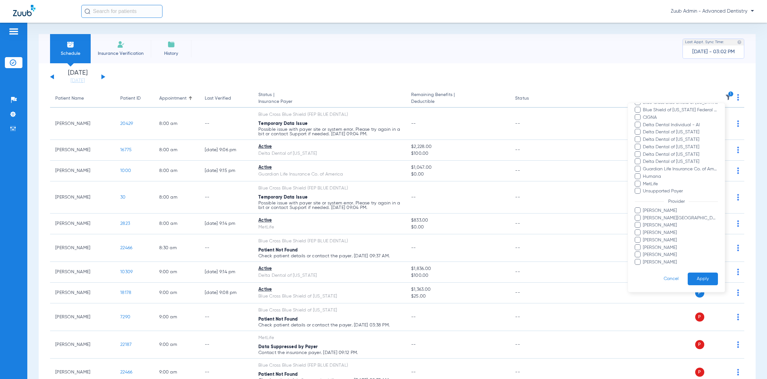
click at [697, 276] on button "Apply" at bounding box center [702, 279] width 30 height 13
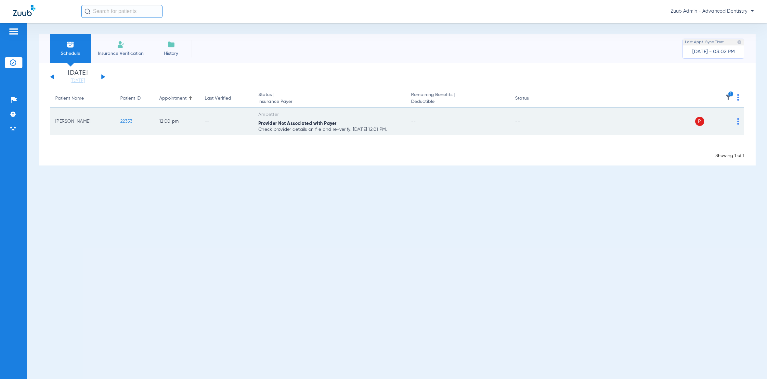
click at [132, 120] on span "22353" at bounding box center [126, 121] width 12 height 5
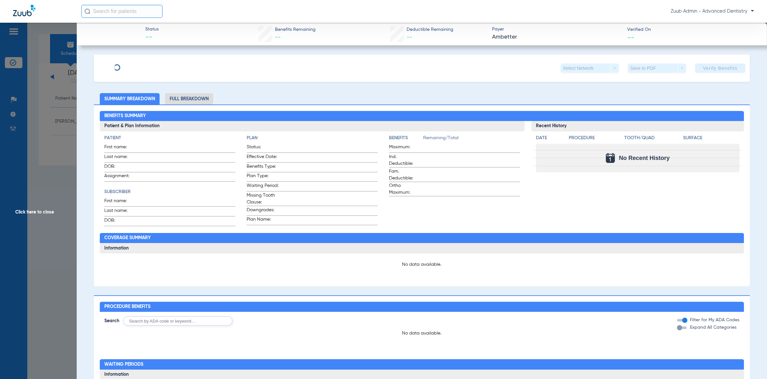
type input "Muhummad"
type input "NP Prem"
type input "[DATE]"
type input "7320330002"
type input "CENTENE"
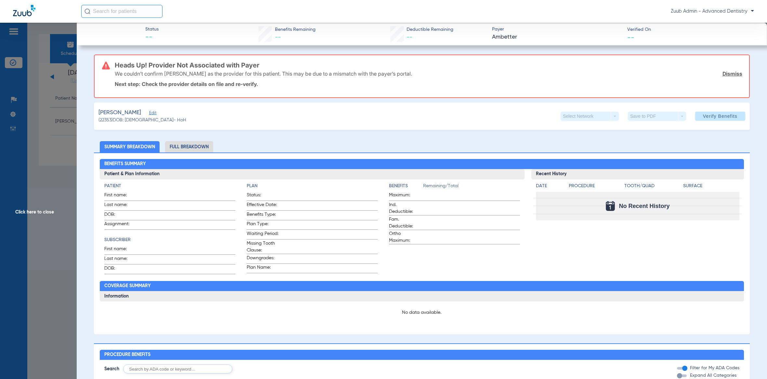
click at [149, 113] on span "Edit" at bounding box center [152, 114] width 6 height 6
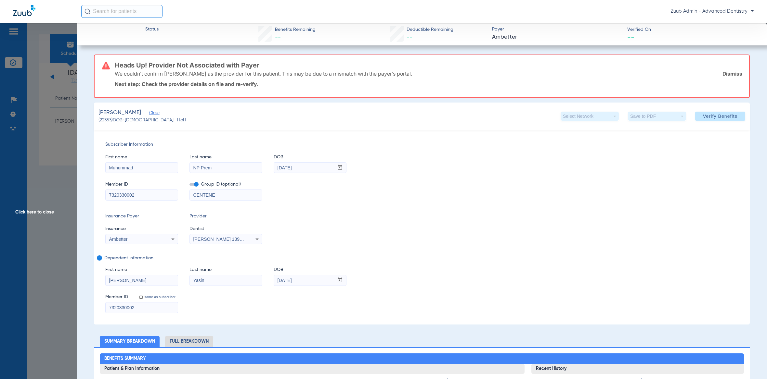
click at [221, 241] on span "[PERSON_NAME] 1396790630" at bounding box center [225, 239] width 64 height 5
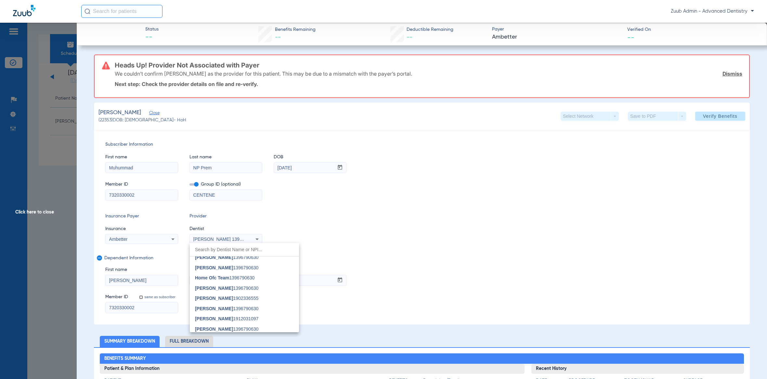
scroll to position [250, 0]
click at [326, 232] on div at bounding box center [383, 189] width 767 height 379
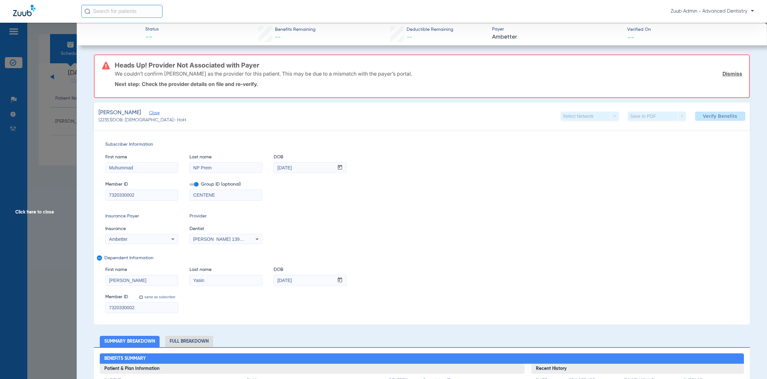
click at [62, 114] on span "Click here to close" at bounding box center [38, 212] width 77 height 379
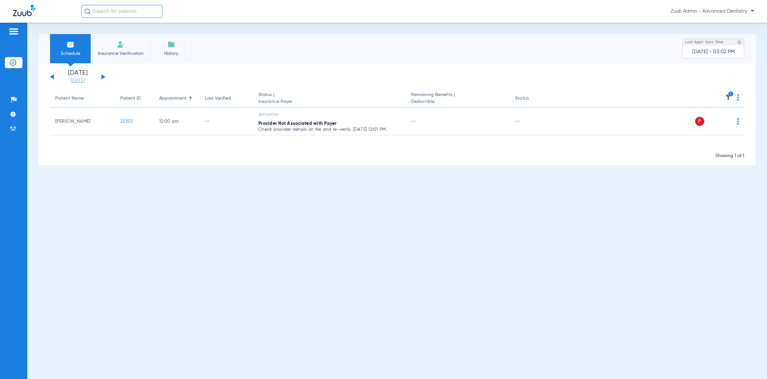
click at [78, 79] on link "[DATE]" at bounding box center [77, 81] width 39 height 6
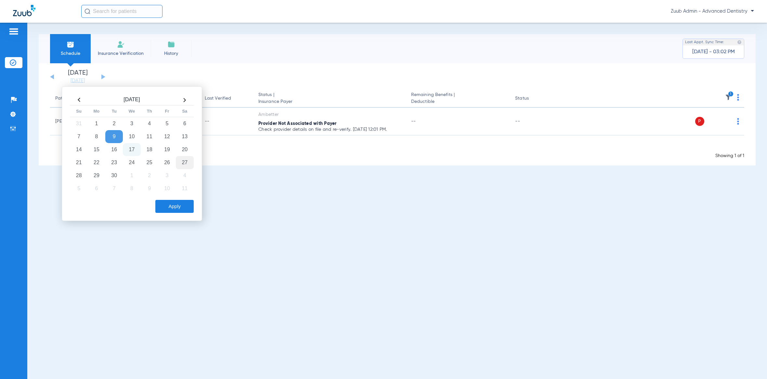
drag, startPoint x: 184, startPoint y: 149, endPoint x: 182, endPoint y: 166, distance: 17.4
click at [184, 149] on td "20" at bounding box center [185, 149] width 18 height 13
click at [172, 210] on button "Apply" at bounding box center [174, 206] width 38 height 13
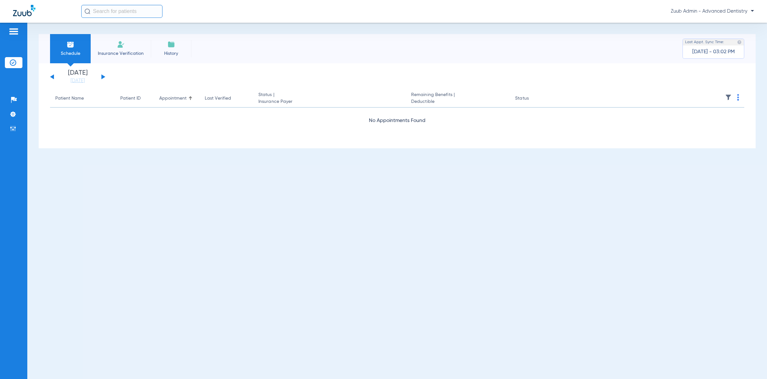
click at [167, 46] on img at bounding box center [171, 45] width 8 height 8
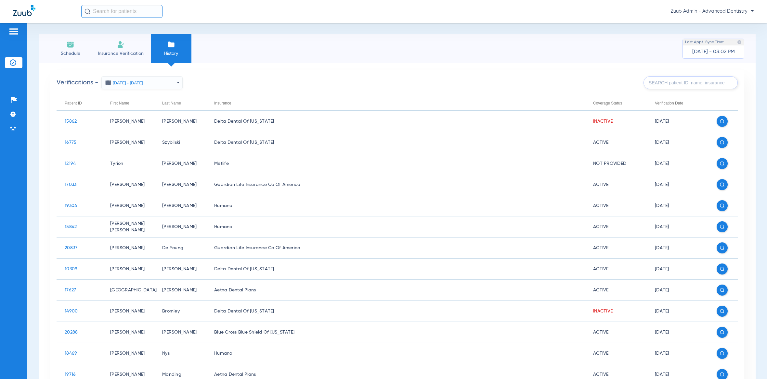
click at [678, 80] on input "text" at bounding box center [690, 82] width 94 height 13
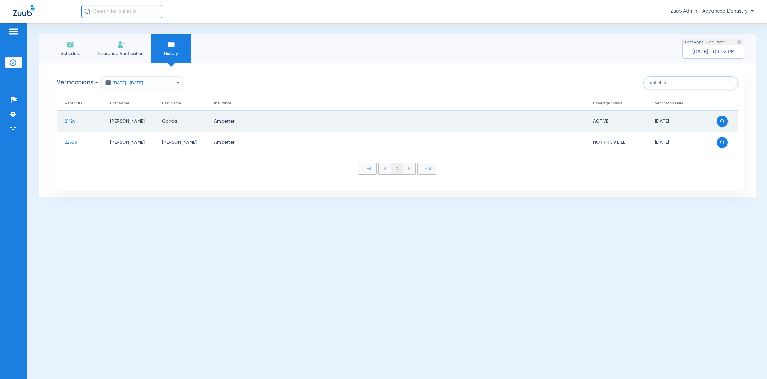
type input "ambetter"
click at [73, 120] on span "21124" at bounding box center [70, 121] width 11 height 5
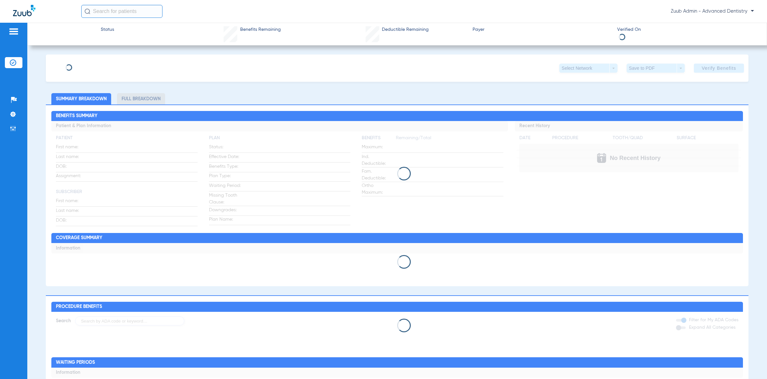
type input "[PERSON_NAME]"
type input "Gonda"
type input "[DATE]"
type input "u7250472201"
type input "ENVD IL"
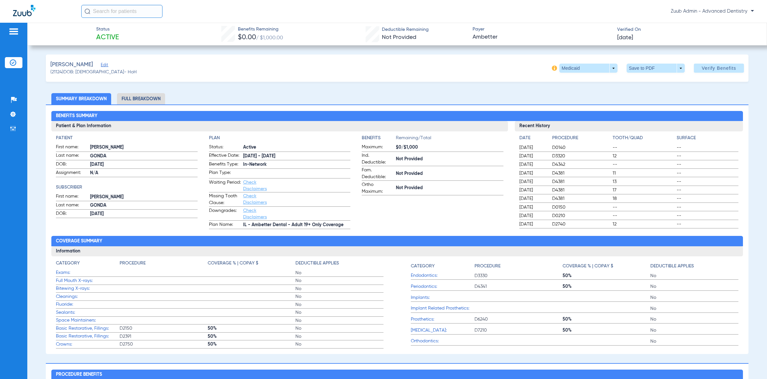
click at [104, 66] on div "[PERSON_NAME]" at bounding box center [93, 65] width 86 height 8
click at [101, 63] on span "Edit" at bounding box center [104, 66] width 6 height 6
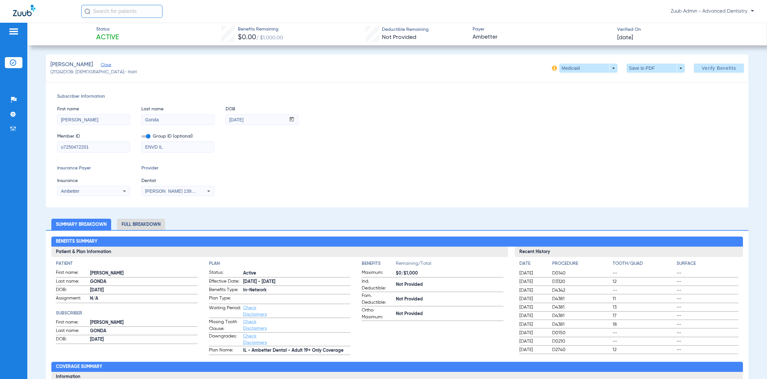
click at [101, 192] on div "Ambetter" at bounding box center [87, 191] width 52 height 5
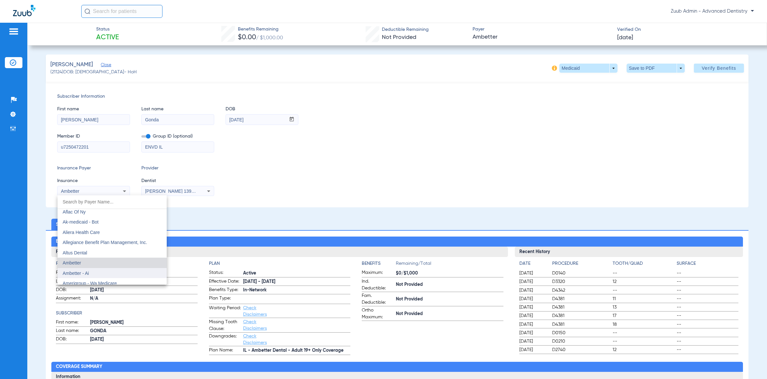
scroll to position [125, 0]
click at [99, 269] on mat-option "Ambetter - Ai" at bounding box center [111, 273] width 109 height 10
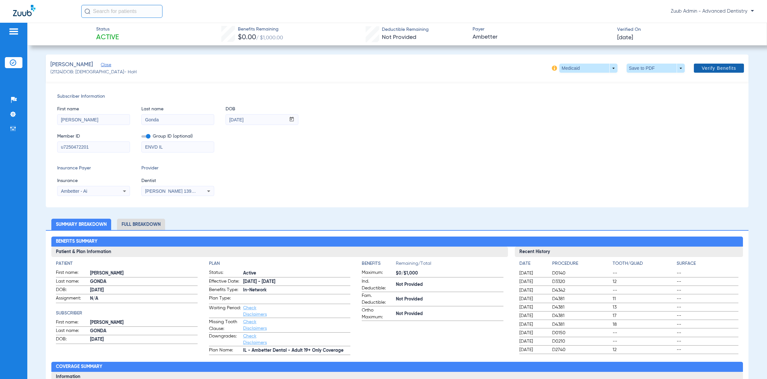
click at [709, 68] on span "Verify Benefits" at bounding box center [718, 68] width 34 height 5
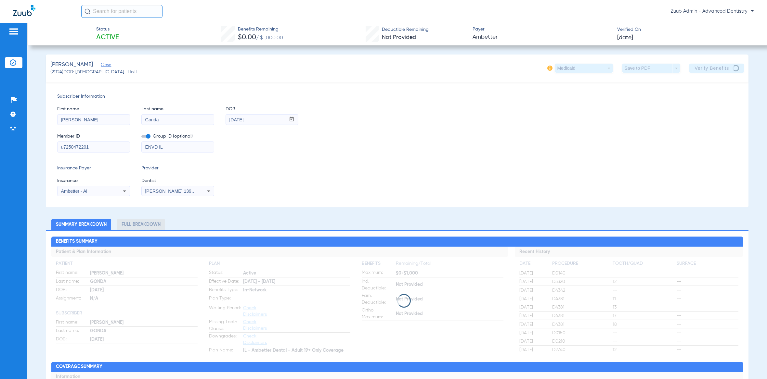
click at [53, 71] on span "(21124) DOB: [DEMOGRAPHIC_DATA] - HoH" at bounding box center [93, 72] width 86 height 7
click at [56, 72] on span "(21124) DOB: [DEMOGRAPHIC_DATA] - HoH" at bounding box center [93, 72] width 86 height 7
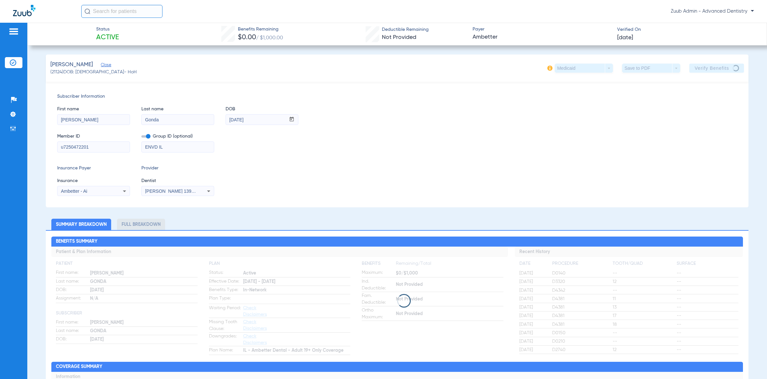
click at [59, 71] on span "(21124) DOB: [DEMOGRAPHIC_DATA] - HoH" at bounding box center [93, 72] width 86 height 7
click at [58, 71] on span "(21124) DOB: [DEMOGRAPHIC_DATA] - HoH" at bounding box center [93, 72] width 86 height 7
copy span "21124"
click at [400, 139] on div "Member ID u7250472201 Group ID (optional) ENVD IL" at bounding box center [397, 139] width 680 height 25
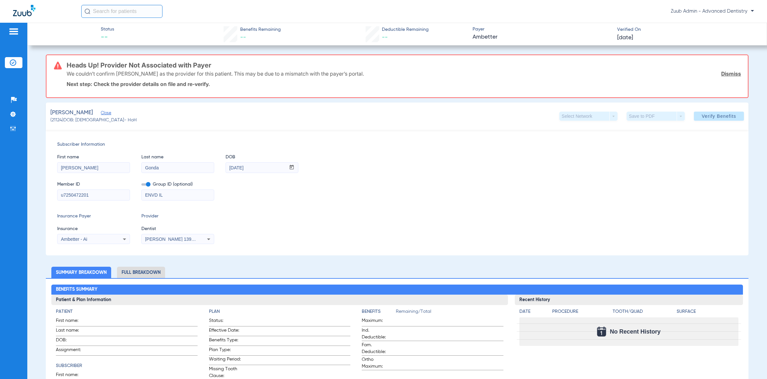
click at [169, 240] on span "[PERSON_NAME] 1396790630" at bounding box center [177, 239] width 64 height 5
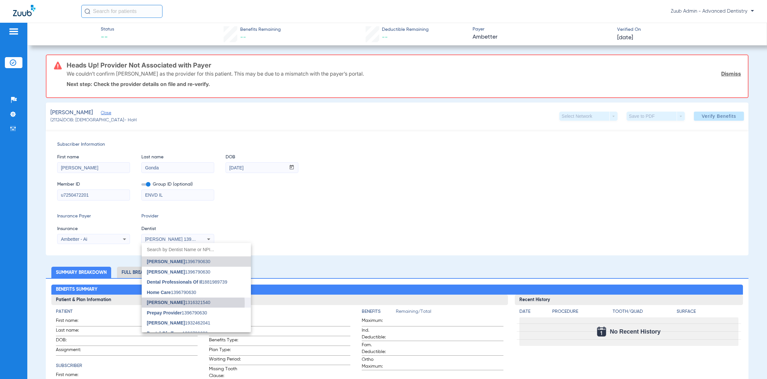
click at [180, 304] on span "[PERSON_NAME] 1316321540" at bounding box center [178, 302] width 63 height 5
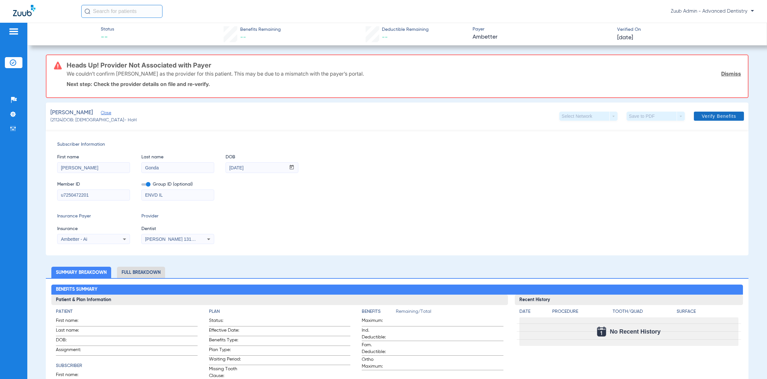
click at [717, 111] on span at bounding box center [719, 117] width 50 height 16
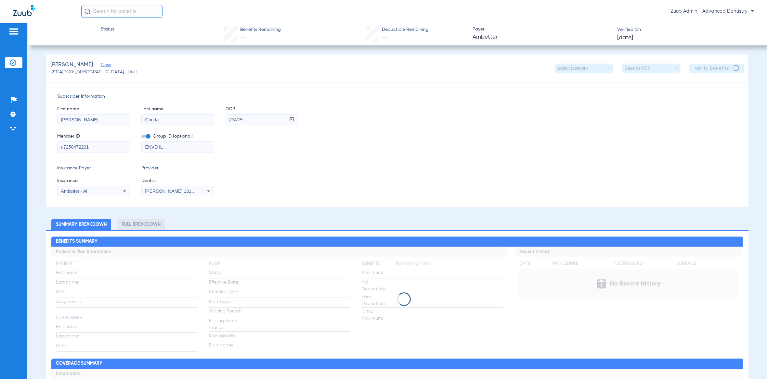
click at [100, 143] on input "u7250472201" at bounding box center [93, 147] width 72 height 10
click at [381, 140] on div "Member ID u7250472201 Group ID (optional) ENVD IL" at bounding box center [397, 139] width 680 height 25
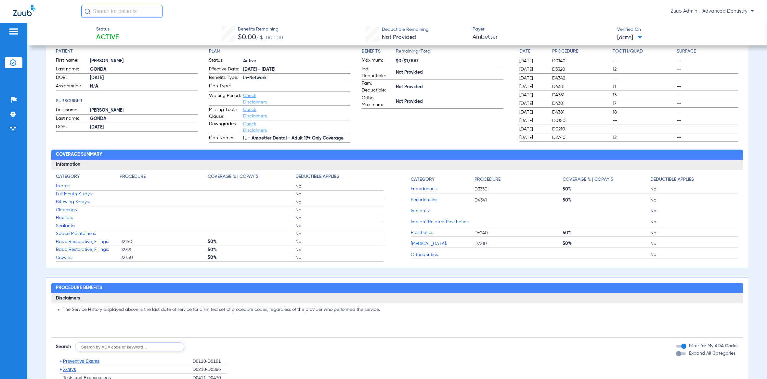
scroll to position [0, 0]
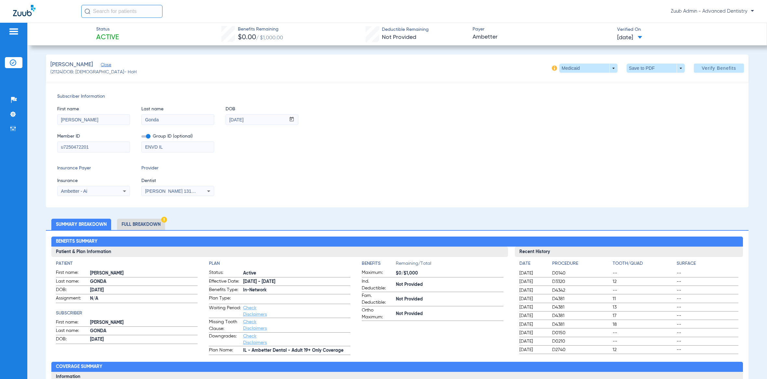
click at [158, 223] on li "Full Breakdown" at bounding box center [141, 224] width 48 height 11
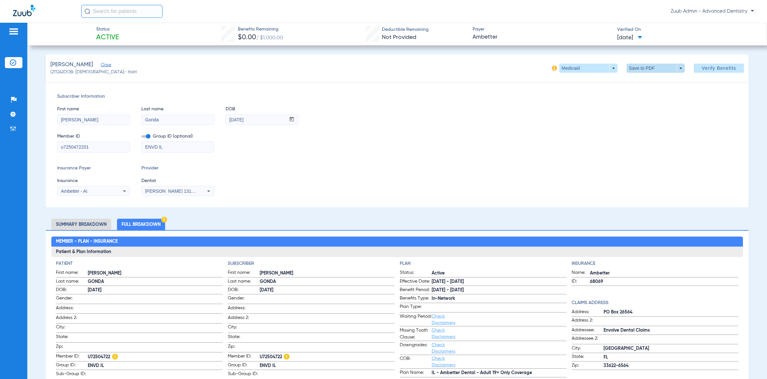
click at [638, 68] on span at bounding box center [655, 68] width 58 height 9
click at [646, 85] on button "insert_drive_file Save to PDF" at bounding box center [644, 81] width 49 height 13
click at [143, 87] on div "Subscriber Information First name [PERSON_NAME] name [PERSON_NAME] mm / dd / yy…" at bounding box center [397, 145] width 702 height 126
click at [97, 223] on li "Summary Breakdown" at bounding box center [81, 224] width 60 height 11
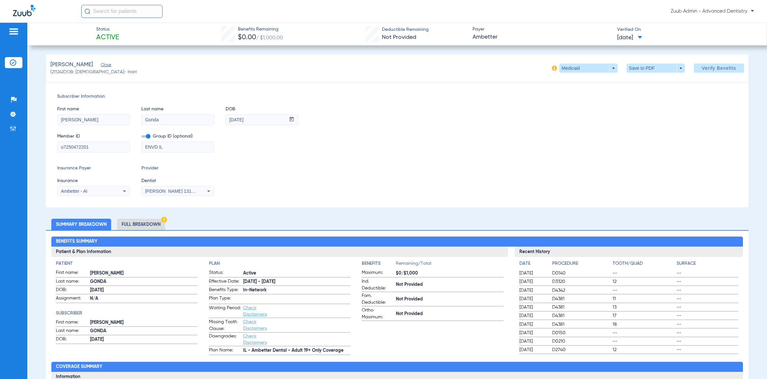
click at [96, 147] on input "u7250472201" at bounding box center [93, 147] width 72 height 10
drag, startPoint x: 84, startPoint y: 147, endPoint x: 39, endPoint y: 141, distance: 45.3
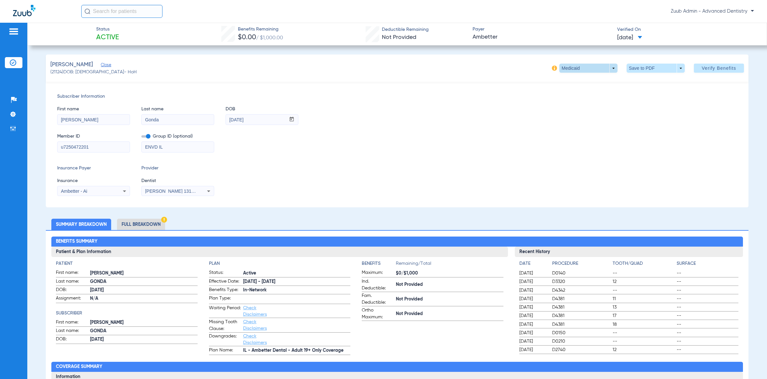
click at [581, 66] on span at bounding box center [589, 68] width 16 height 16
click at [576, 87] on button "Medicaid" at bounding box center [571, 81] width 36 height 13
click at [590, 68] on span at bounding box center [588, 68] width 58 height 9
